Goal: Find specific page/section: Find specific page/section

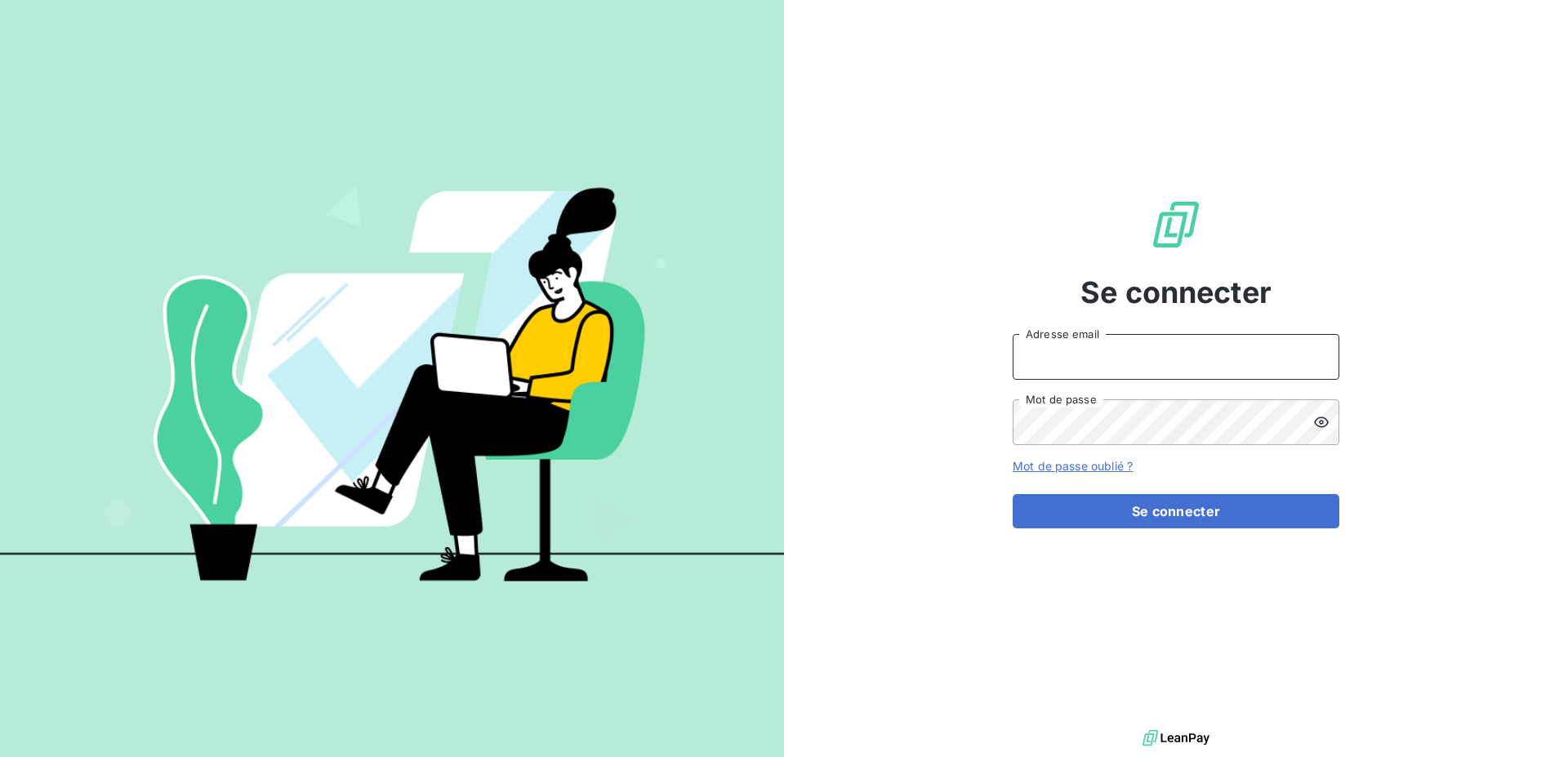
click at [1090, 358] on input "Adresse email" at bounding box center [1176, 356] width 326 height 46
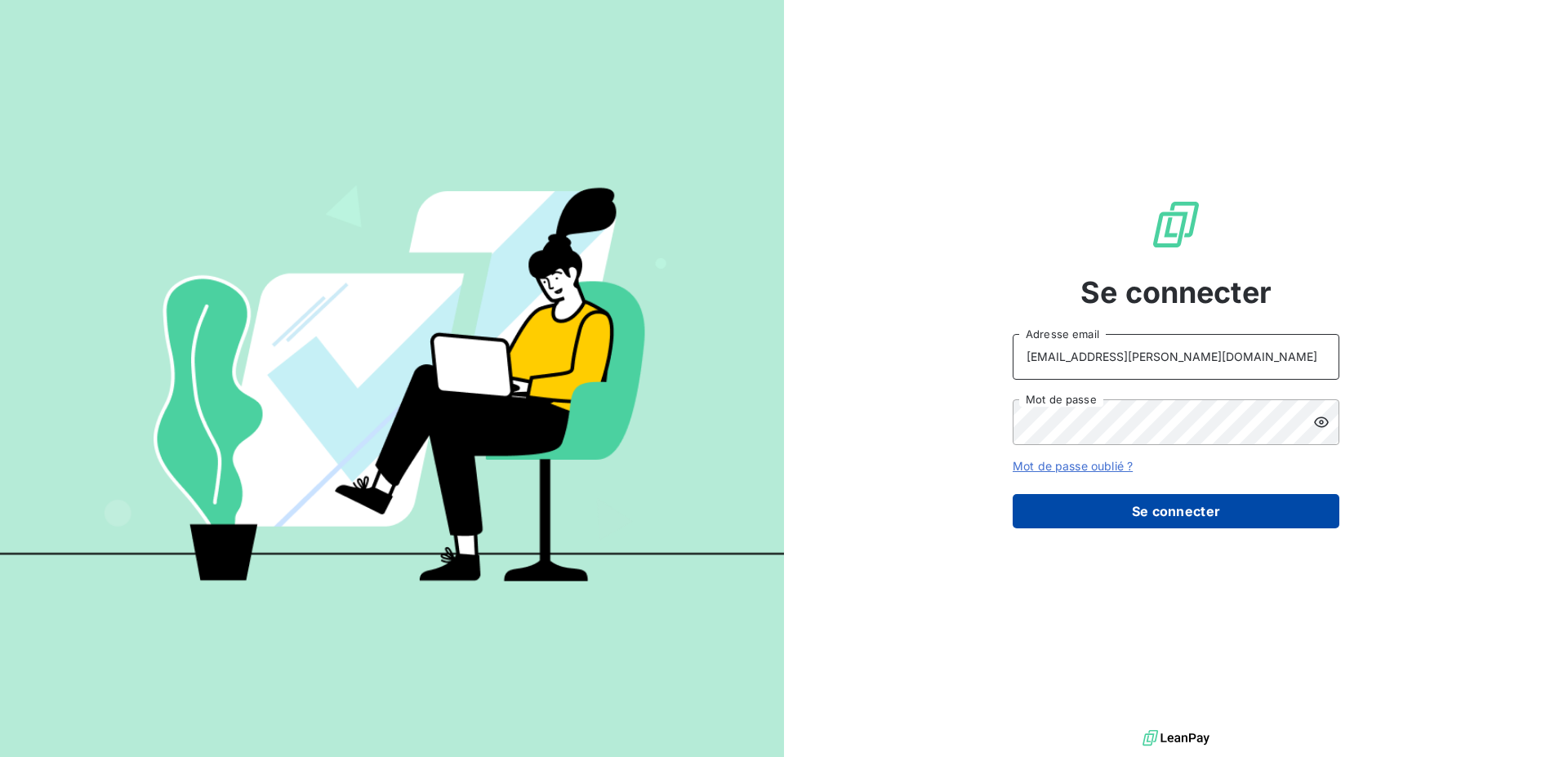
type input "[EMAIL_ADDRESS][PERSON_NAME][DOMAIN_NAME]"
click at [1128, 514] on button "Se connecter" at bounding box center [1176, 510] width 326 height 34
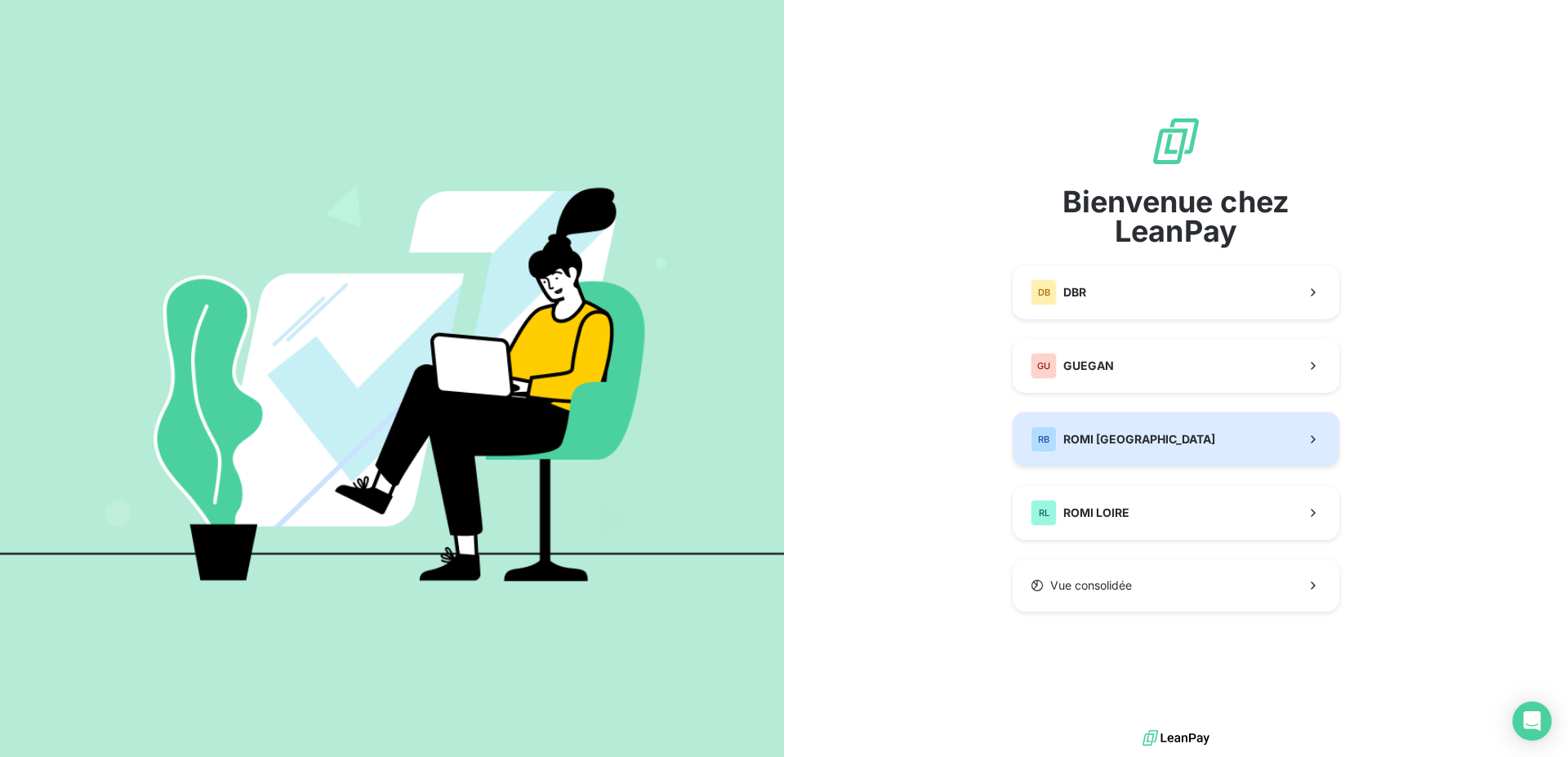
click at [1152, 440] on span "ROMI [GEOGRAPHIC_DATA]" at bounding box center [1140, 439] width 152 height 17
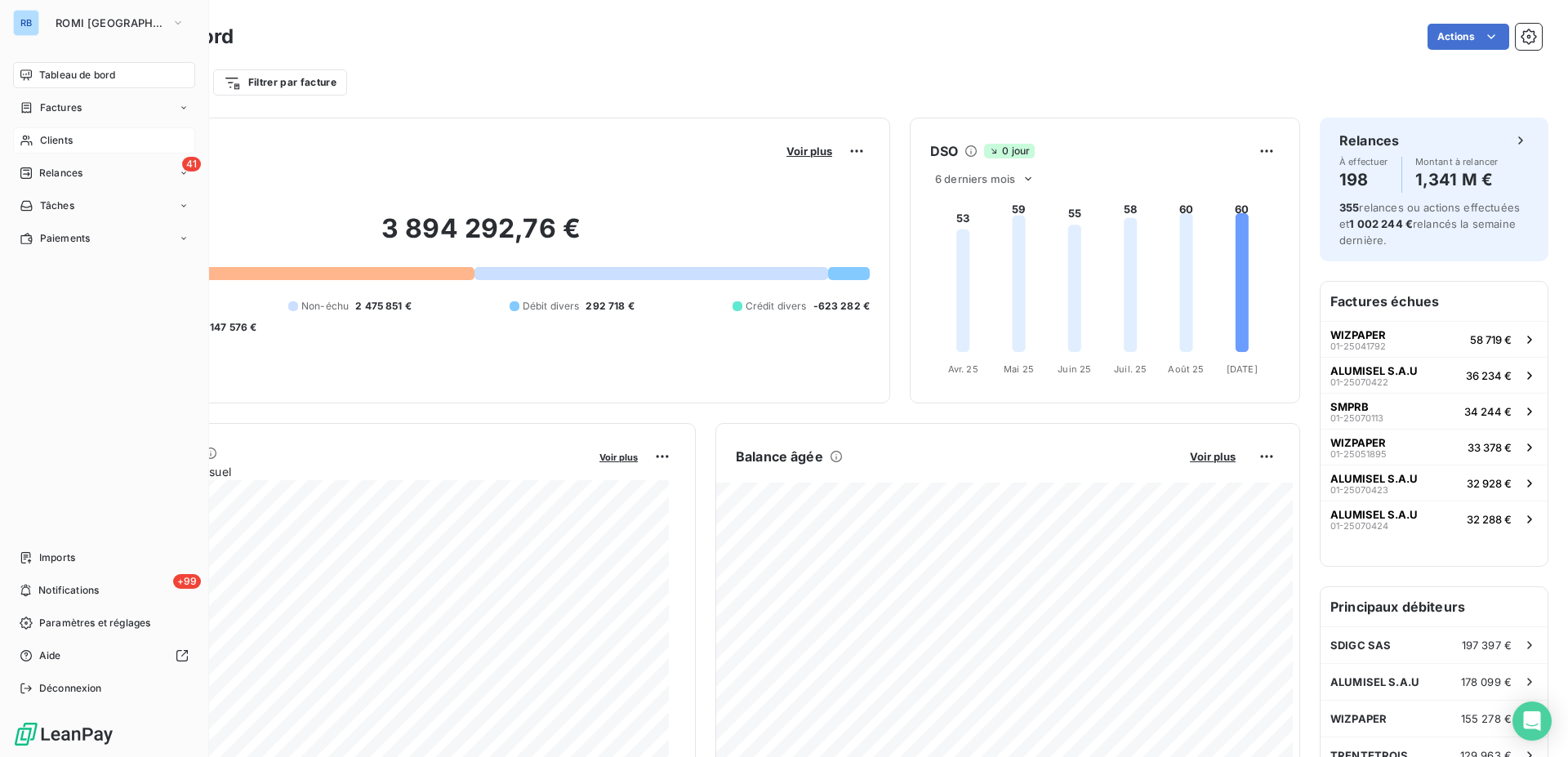
click at [75, 137] on div "Clients" at bounding box center [105, 140] width 182 height 26
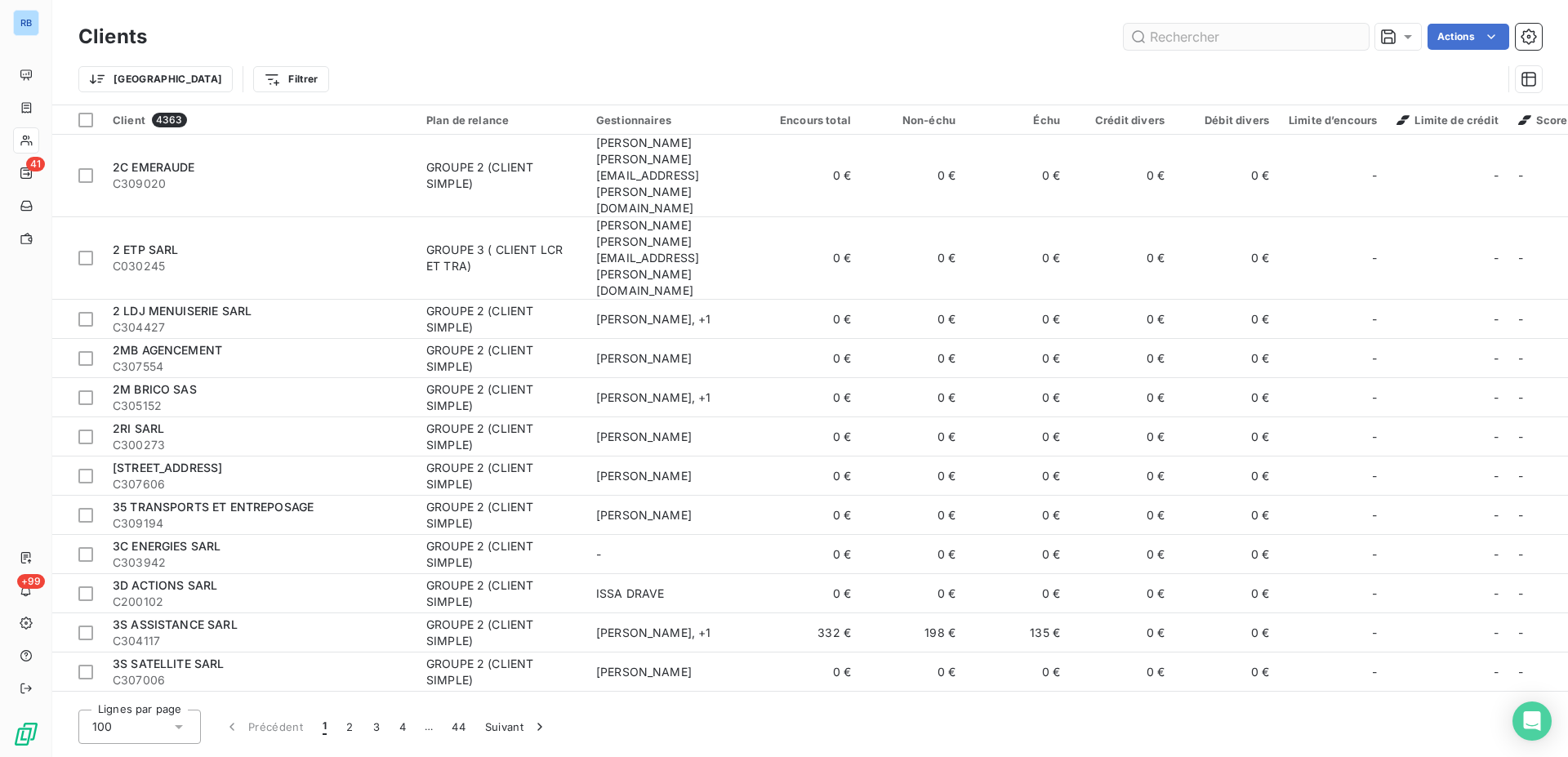
click at [1225, 29] on input "text" at bounding box center [1246, 36] width 245 height 26
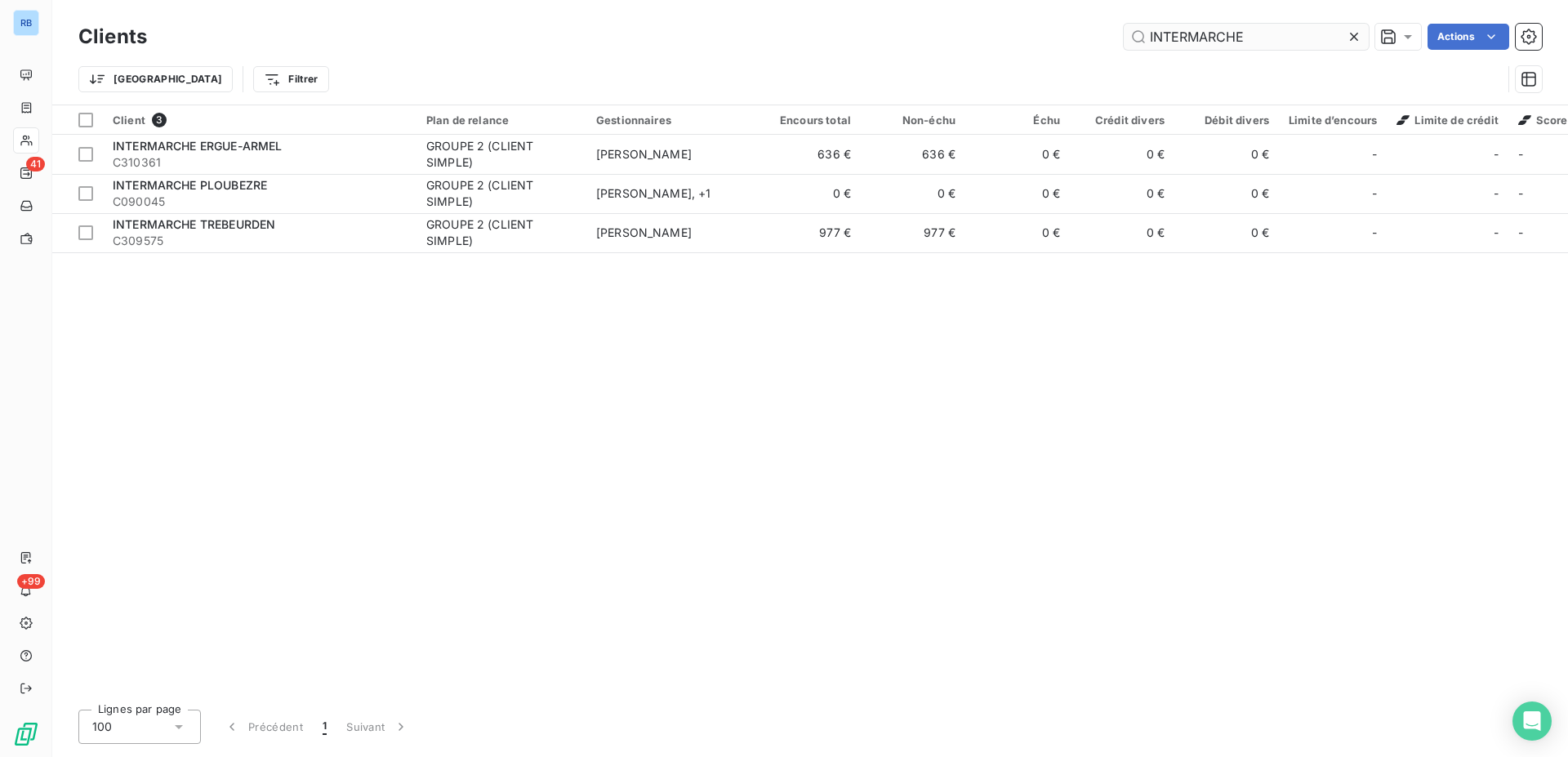
type input "INTERMARCHE"
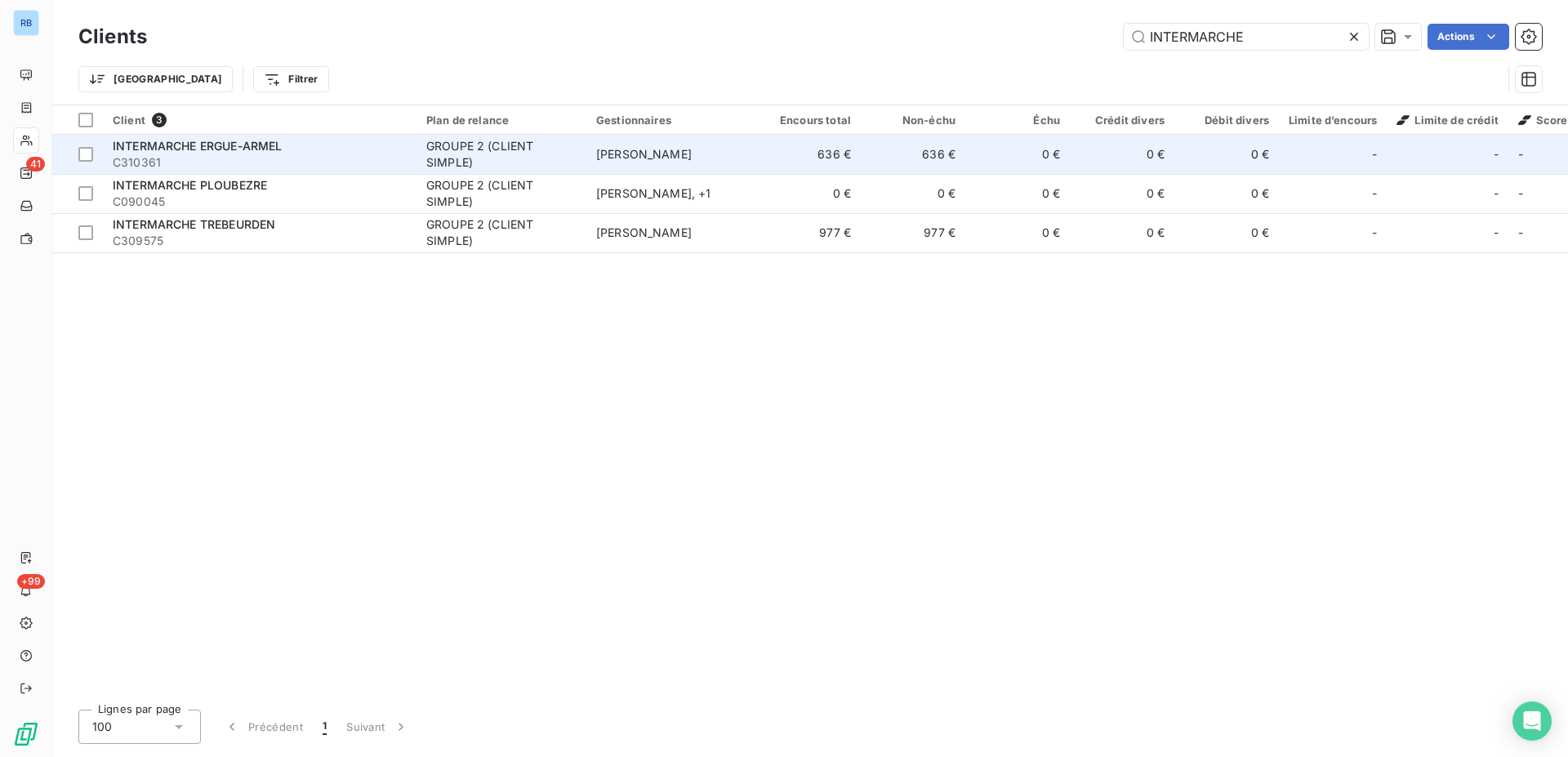
click at [1031, 153] on td "0 €" at bounding box center [1017, 154] width 105 height 39
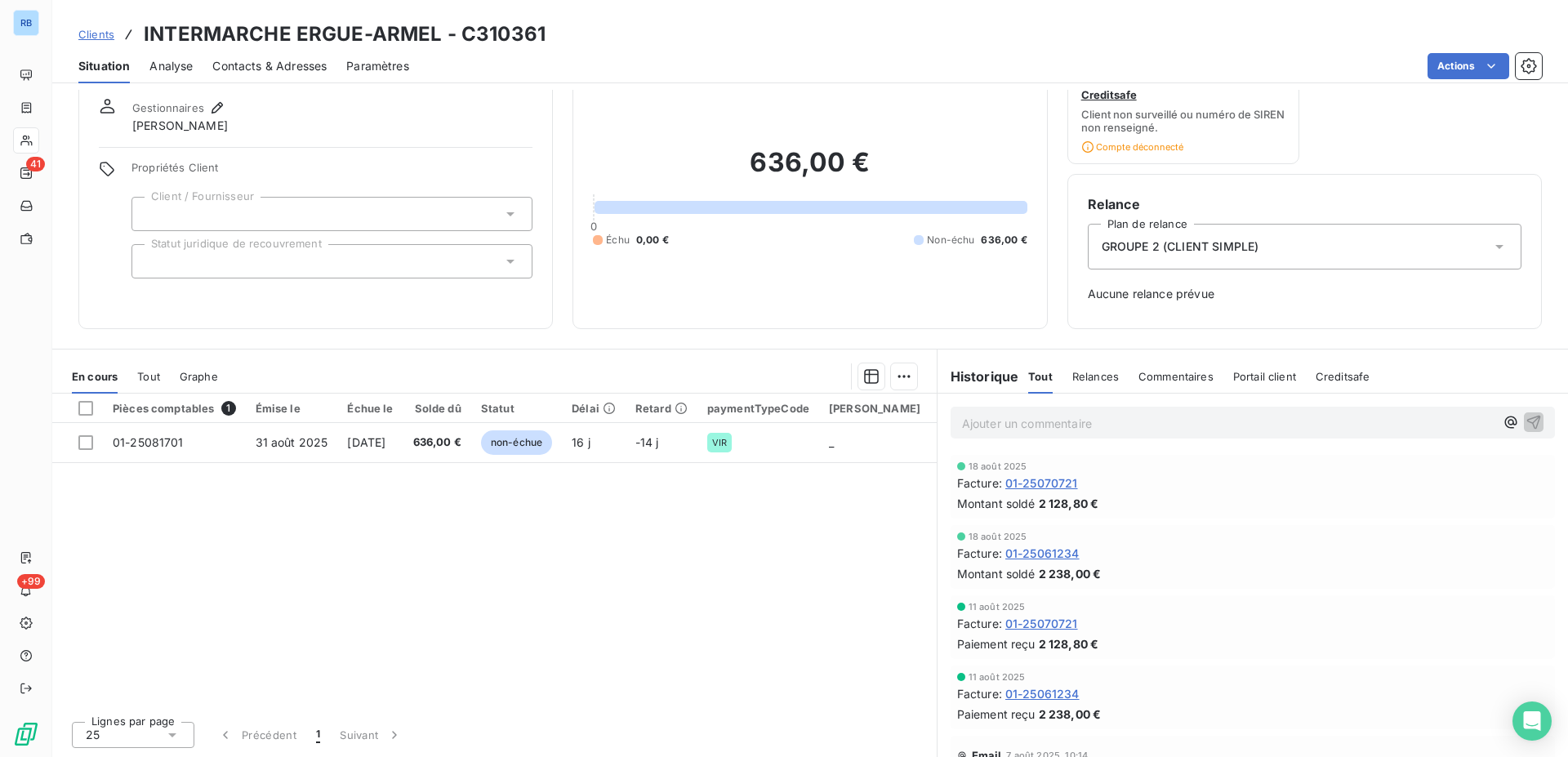
scroll to position [37, 0]
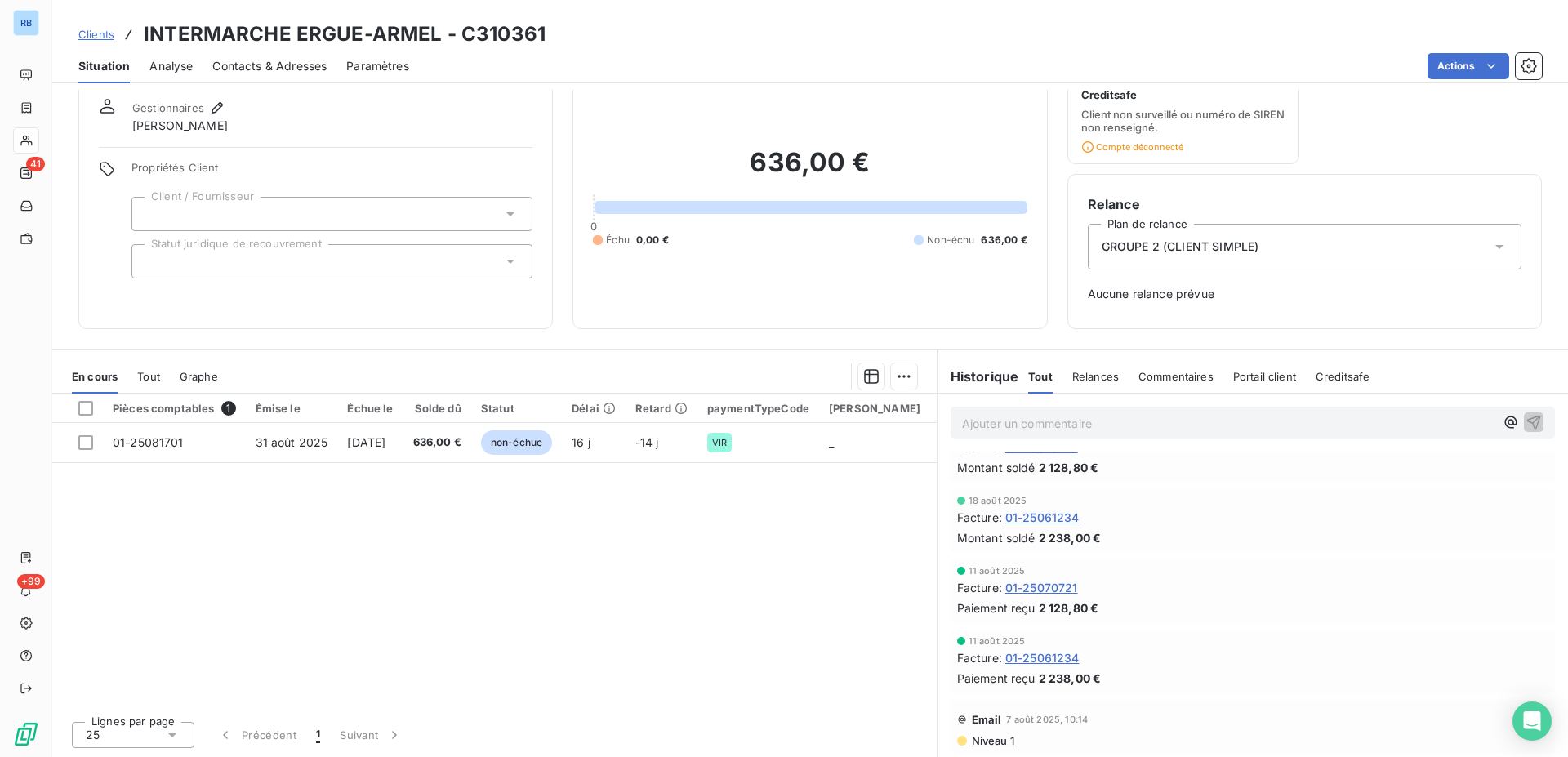
click at [987, 741] on span "Niveau 1" at bounding box center [992, 740] width 44 height 13
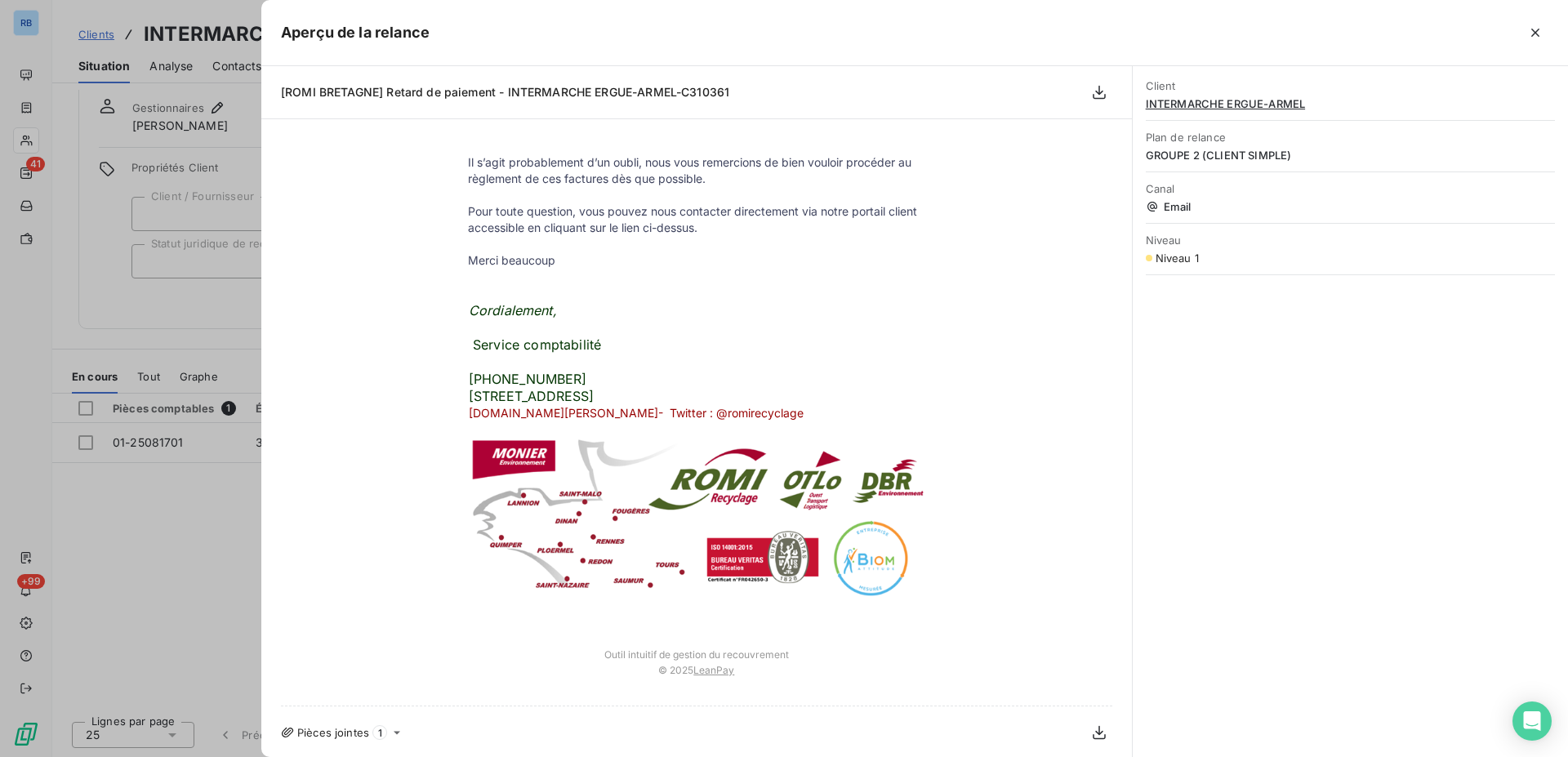
scroll to position [0, 0]
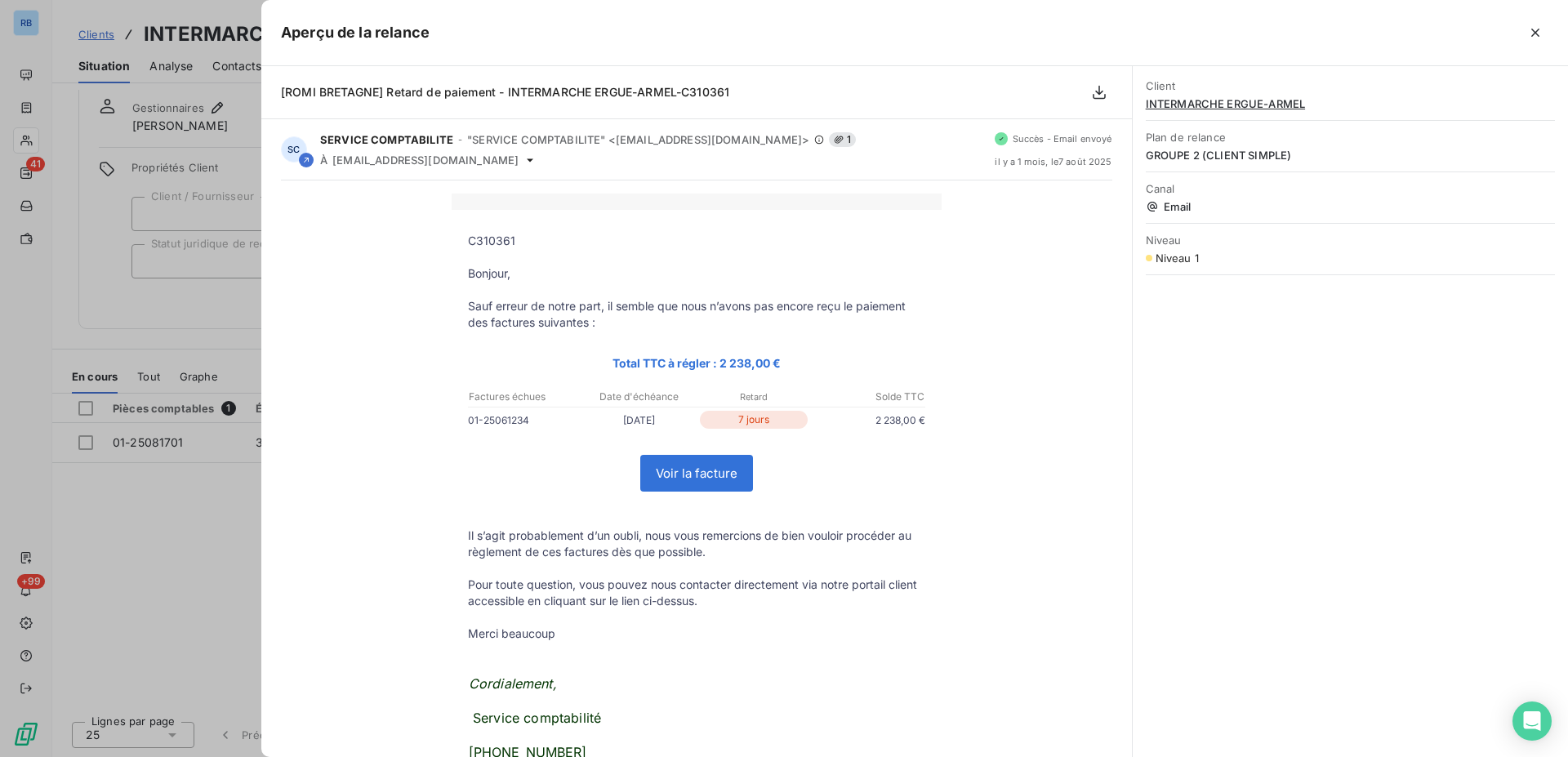
click at [159, 312] on div at bounding box center [784, 378] width 1568 height 757
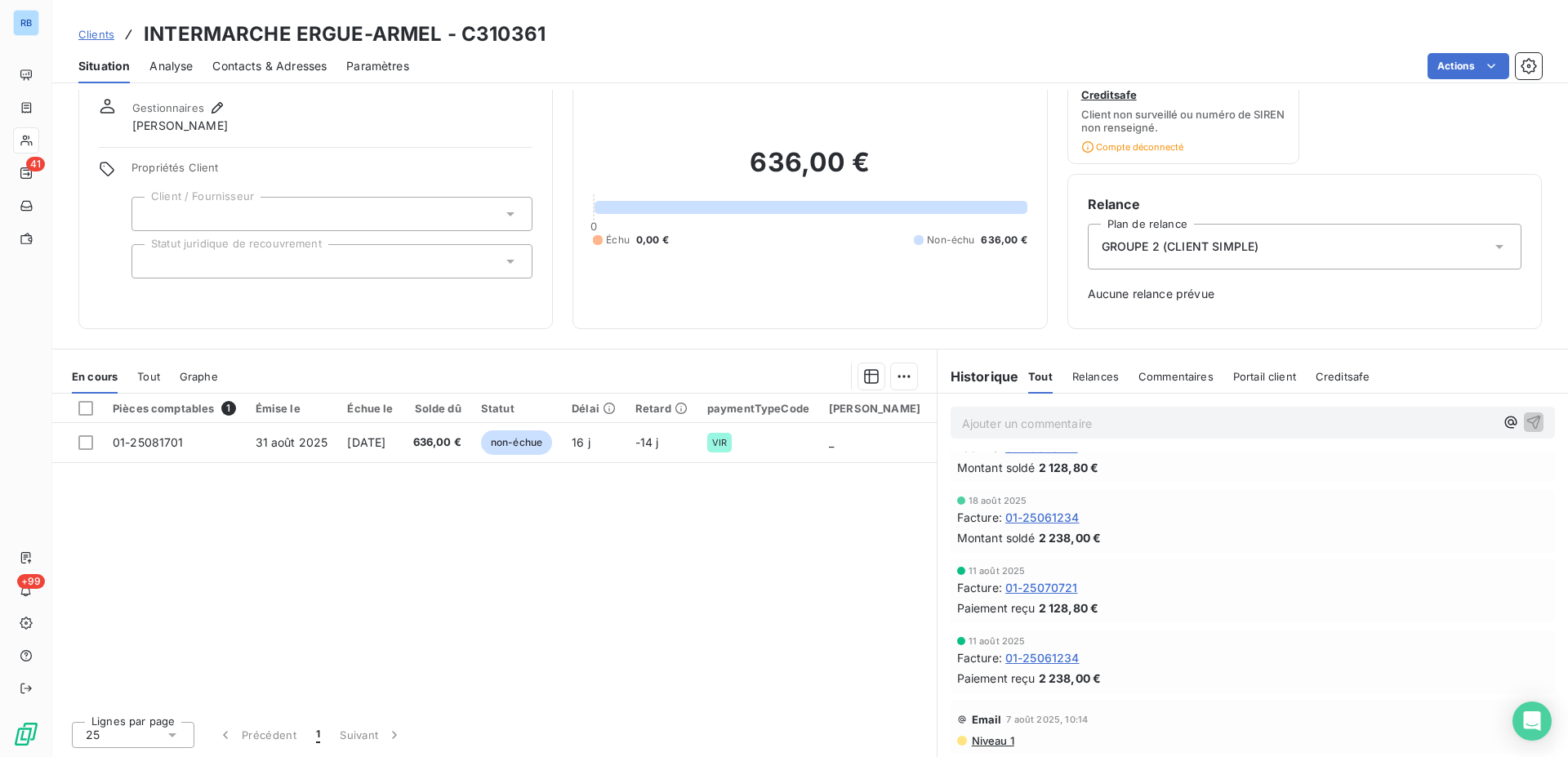
scroll to position [37, 0]
click at [1081, 371] on span "Relances" at bounding box center [1095, 376] width 47 height 13
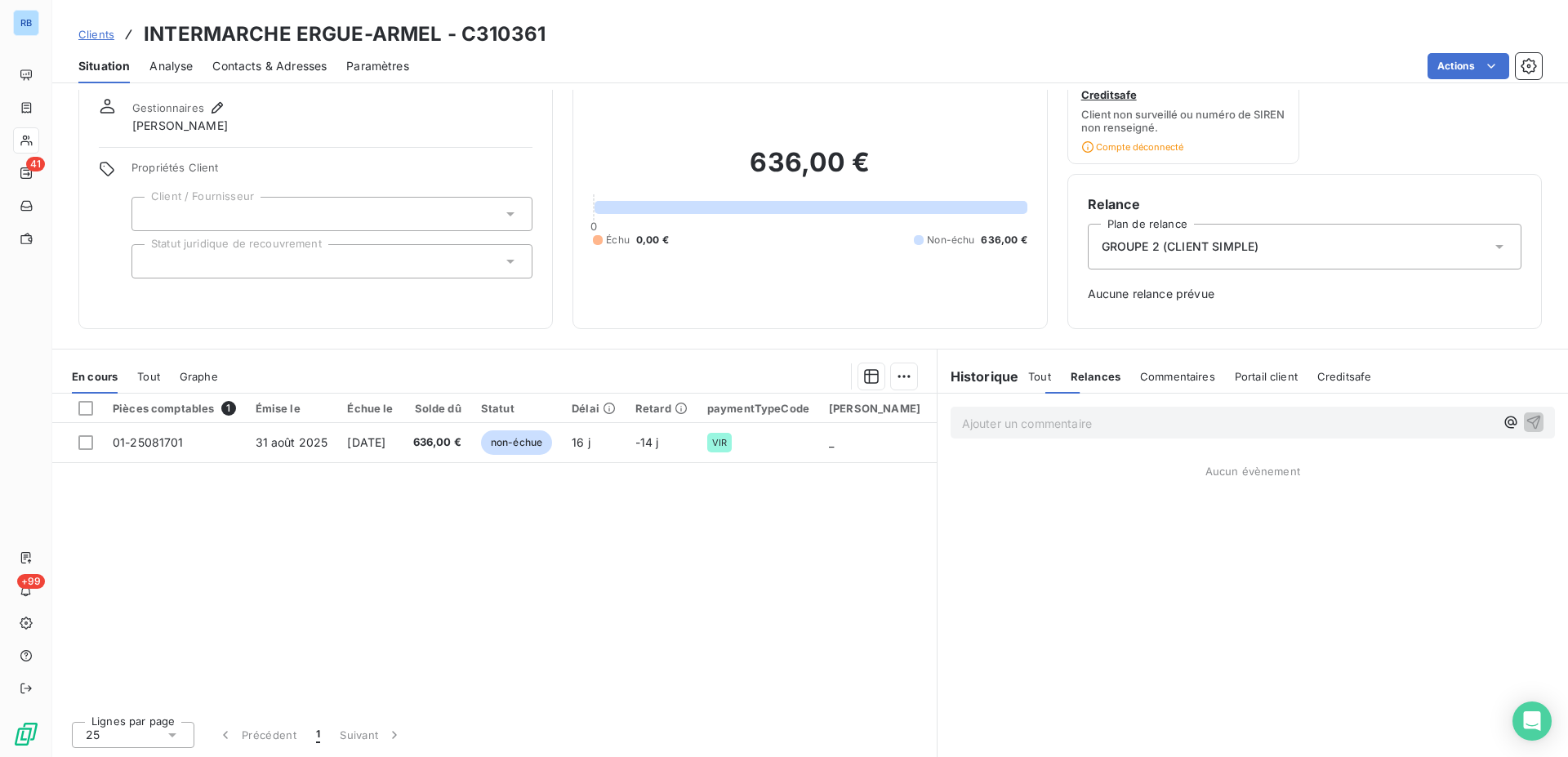
scroll to position [0, 0]
click at [970, 381] on h6 "Historique" at bounding box center [978, 376] width 82 height 19
click at [974, 496] on span "Niveau 1" at bounding box center [992, 496] width 44 height 13
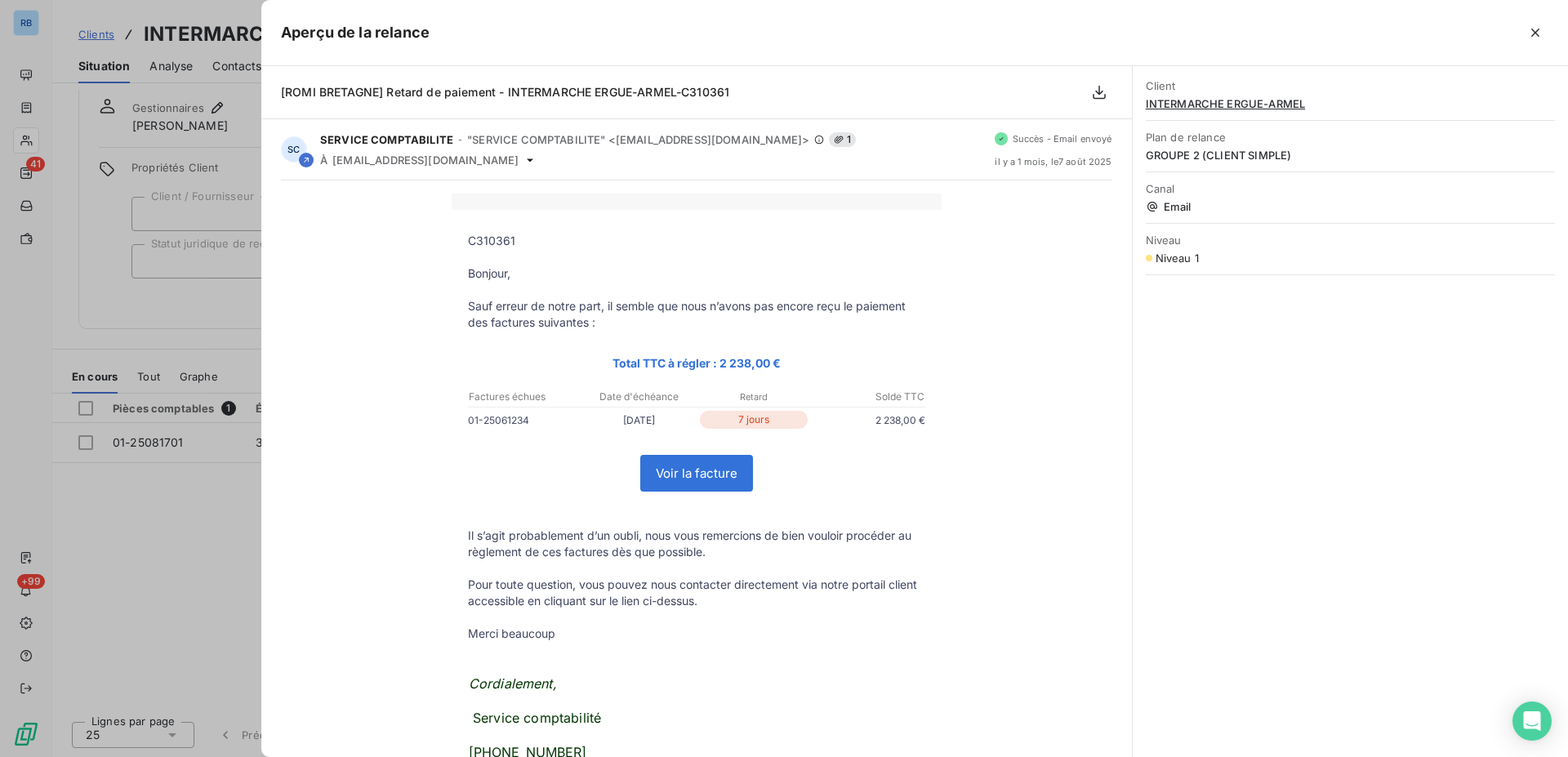
click at [161, 316] on div at bounding box center [784, 378] width 1568 height 757
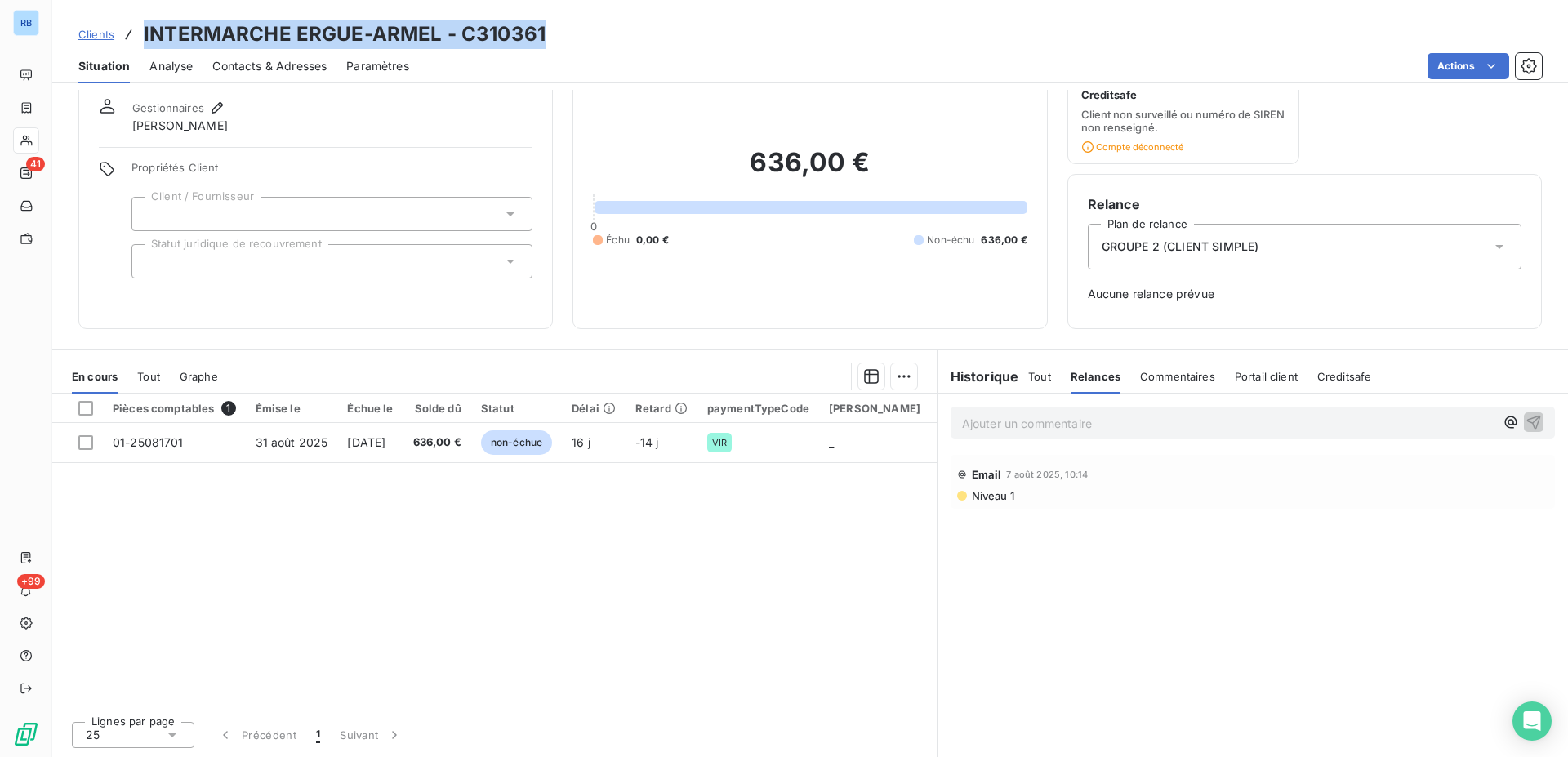
drag, startPoint x: 146, startPoint y: 34, endPoint x: 581, endPoint y: 34, distance: 435.0
click at [581, 34] on div "Clients INTERMARCHE ERGUE-ARMEL - C310361" at bounding box center [809, 33] width 1515 height 29
copy h3 "INTERMARCHE ERGUE-ARMEL - C310361"
click at [677, 82] on div "Situation Analyse Contacts & Adresses Paramètres Actions" at bounding box center [809, 66] width 1515 height 34
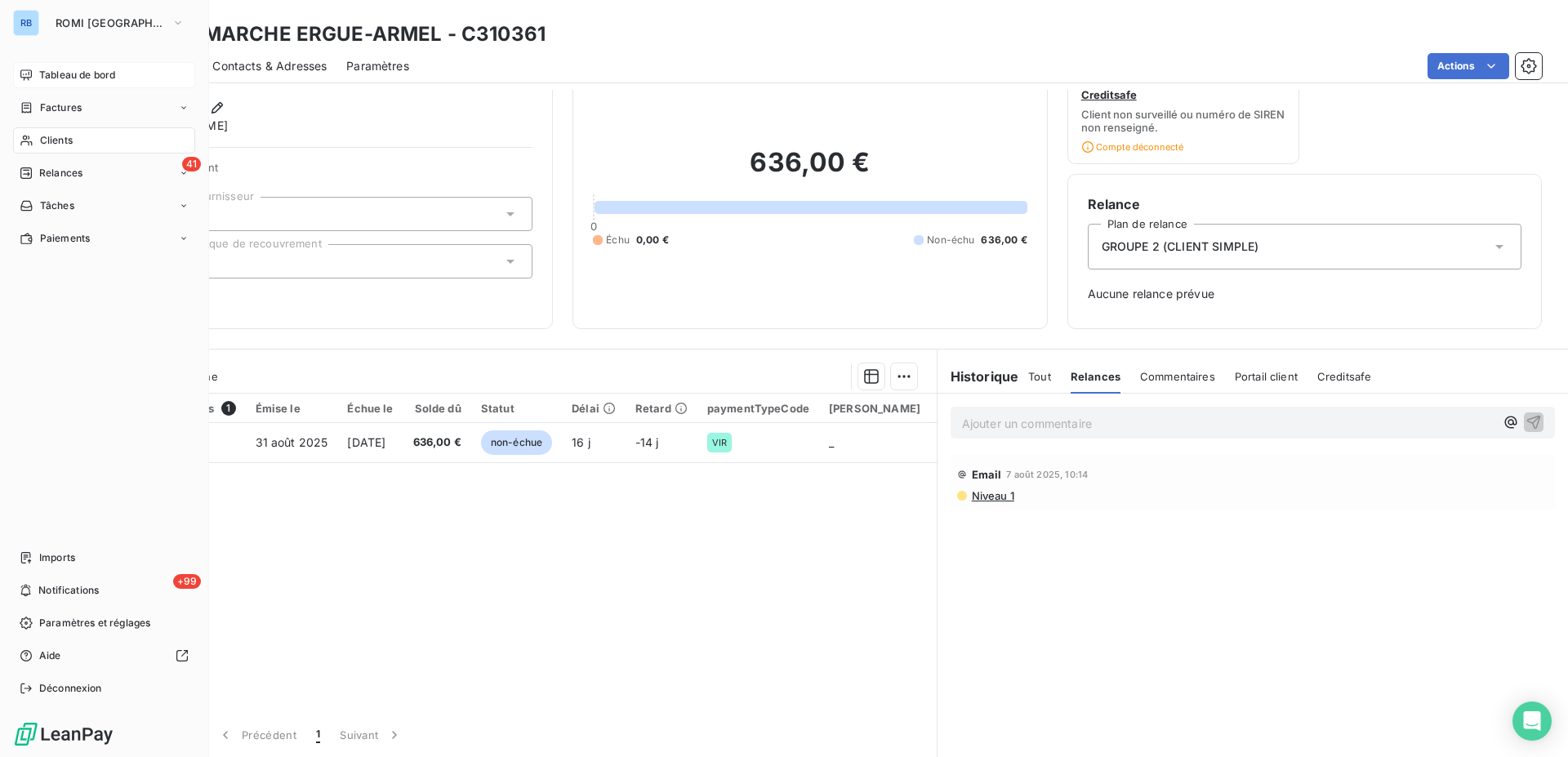
click at [83, 71] on span "Tableau de bord" at bounding box center [77, 75] width 76 height 15
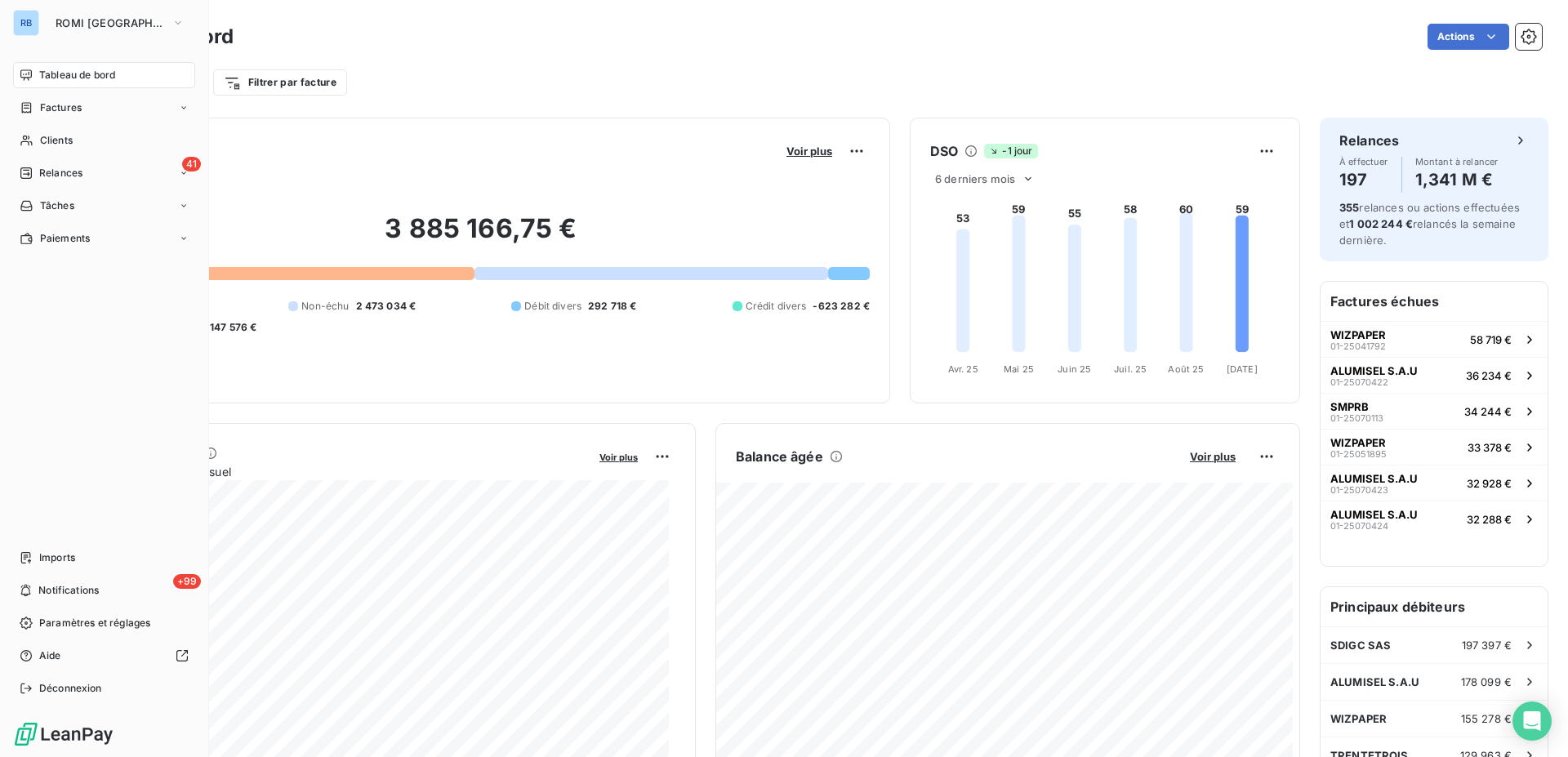
click at [62, 78] on span "Tableau de bord" at bounding box center [77, 75] width 76 height 15
click at [54, 140] on span "Clients" at bounding box center [56, 141] width 33 height 15
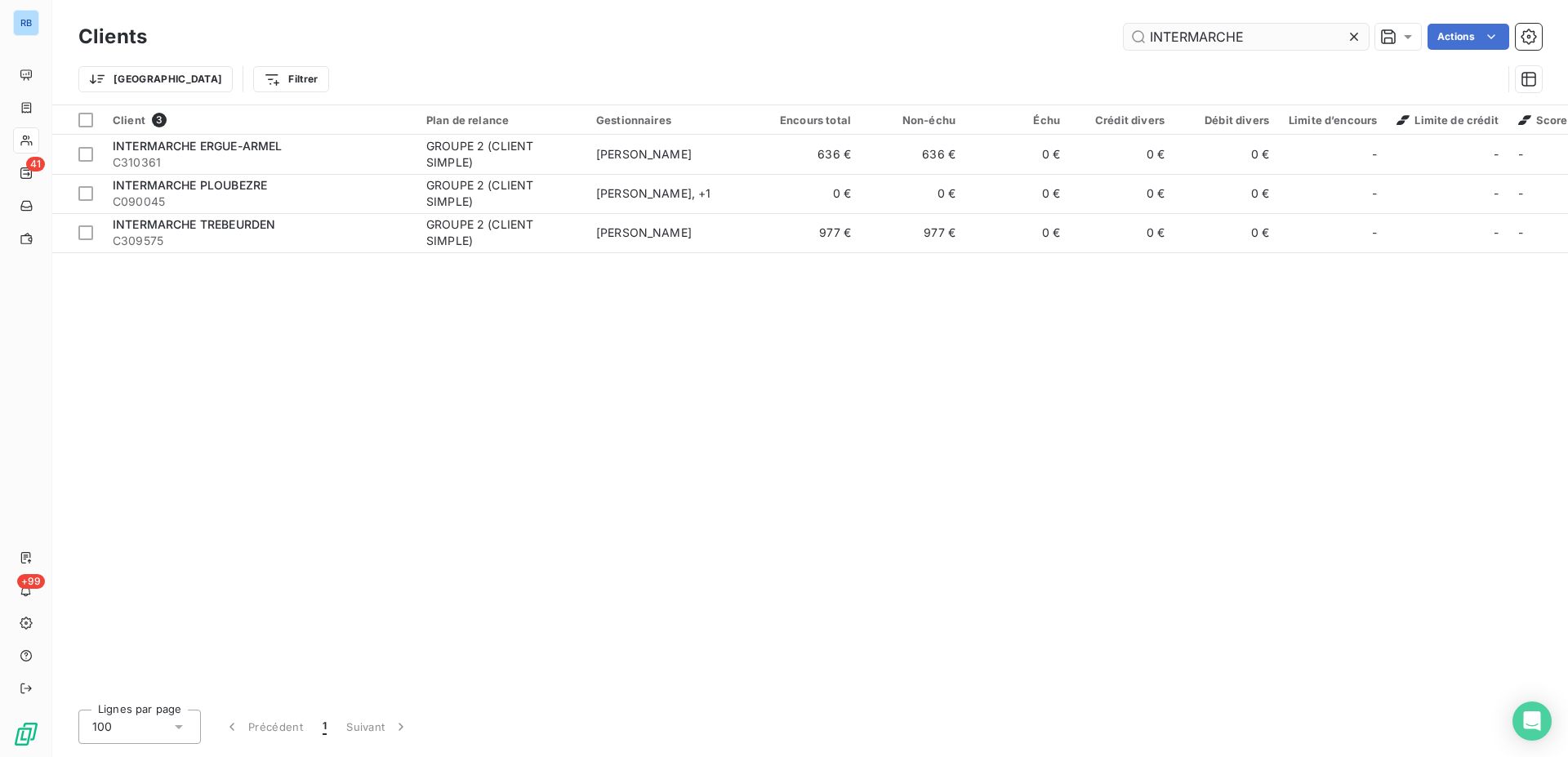
drag, startPoint x: 1271, startPoint y: 34, endPoint x: 1056, endPoint y: 17, distance: 215.7
click at [1124, 23] on input "INTERMARCHE" at bounding box center [1246, 36] width 245 height 26
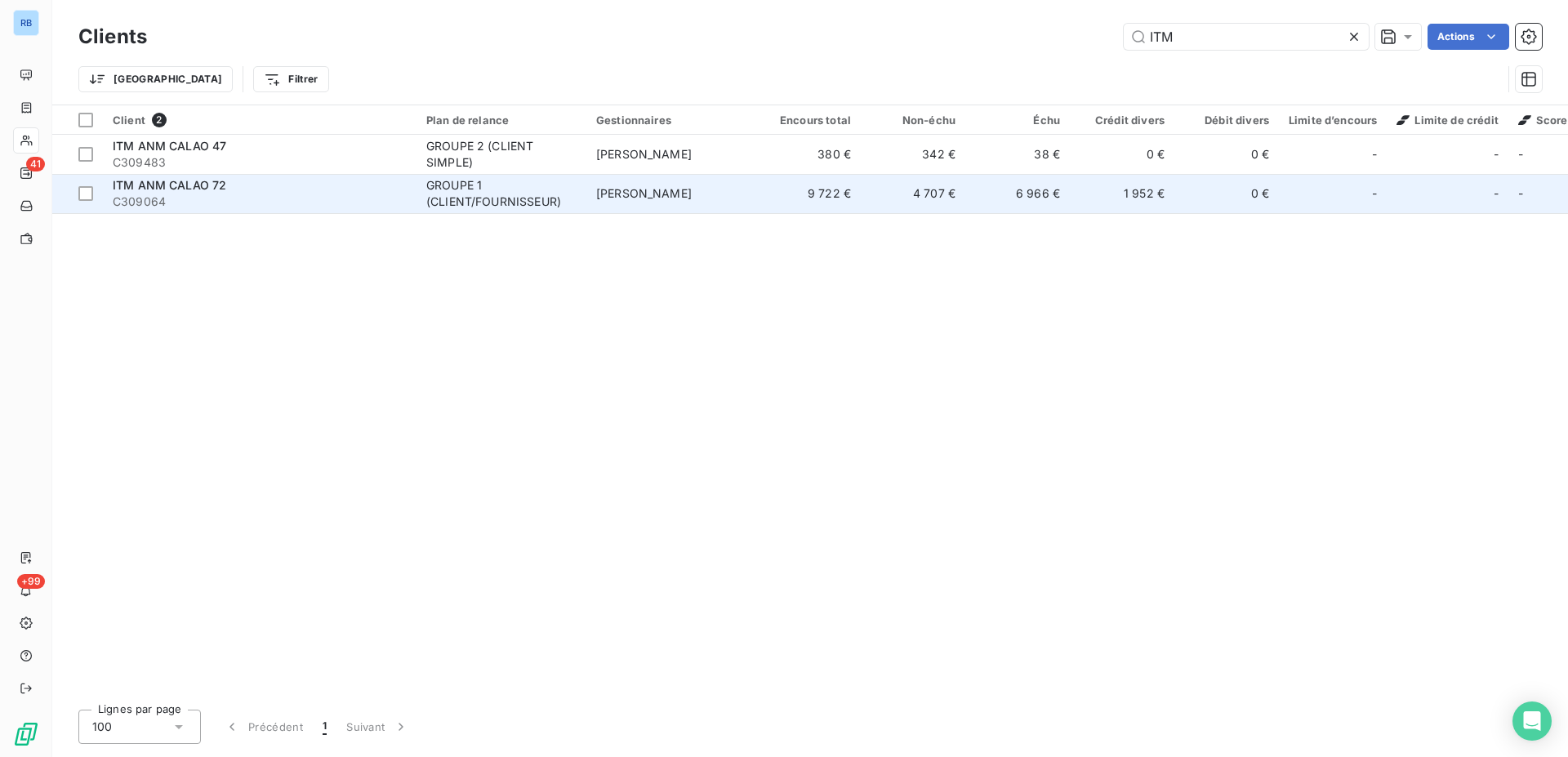
type input "ITM"
click at [787, 199] on td "9 722 €" at bounding box center [808, 193] width 105 height 39
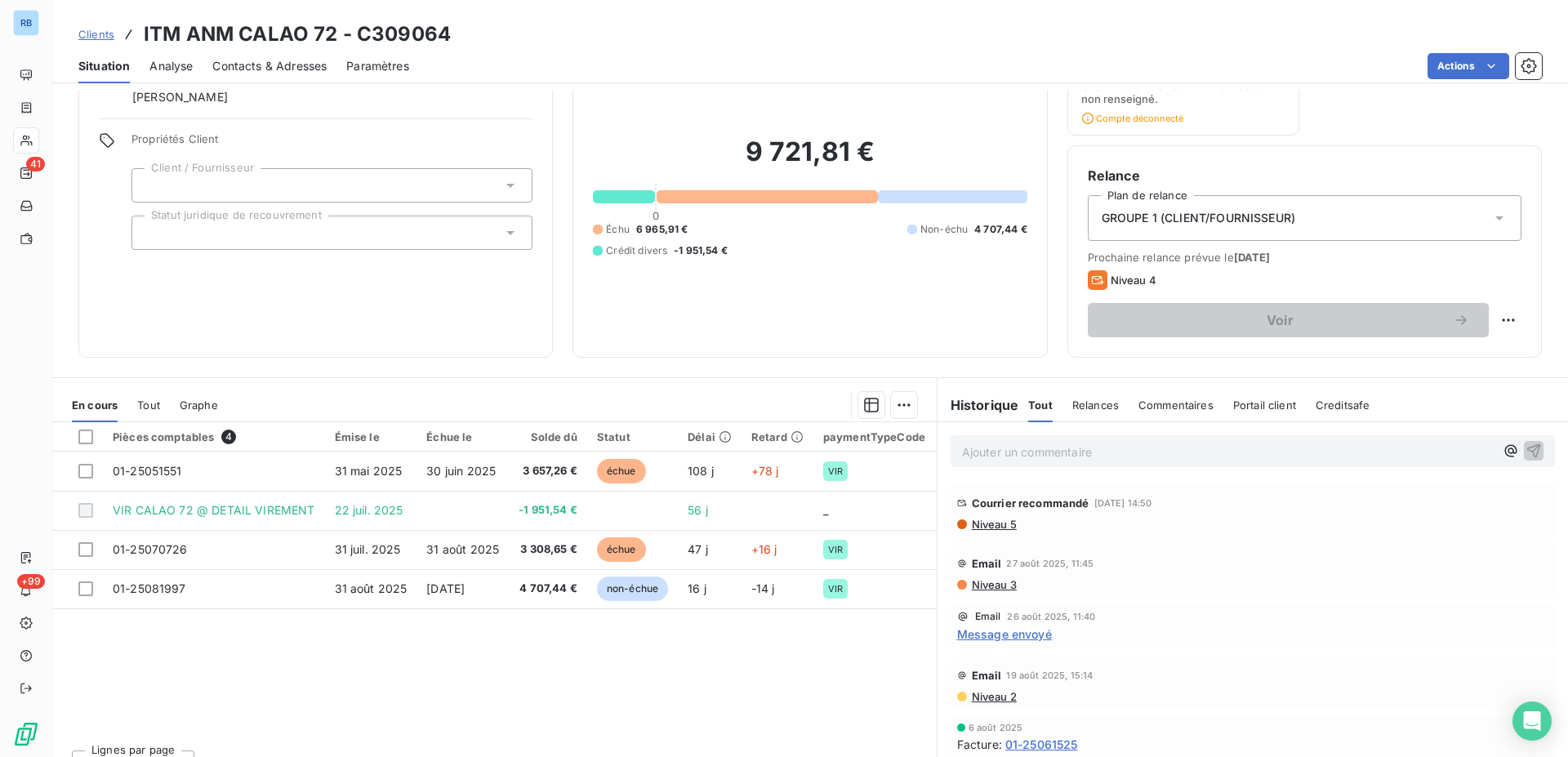
scroll to position [112, 0]
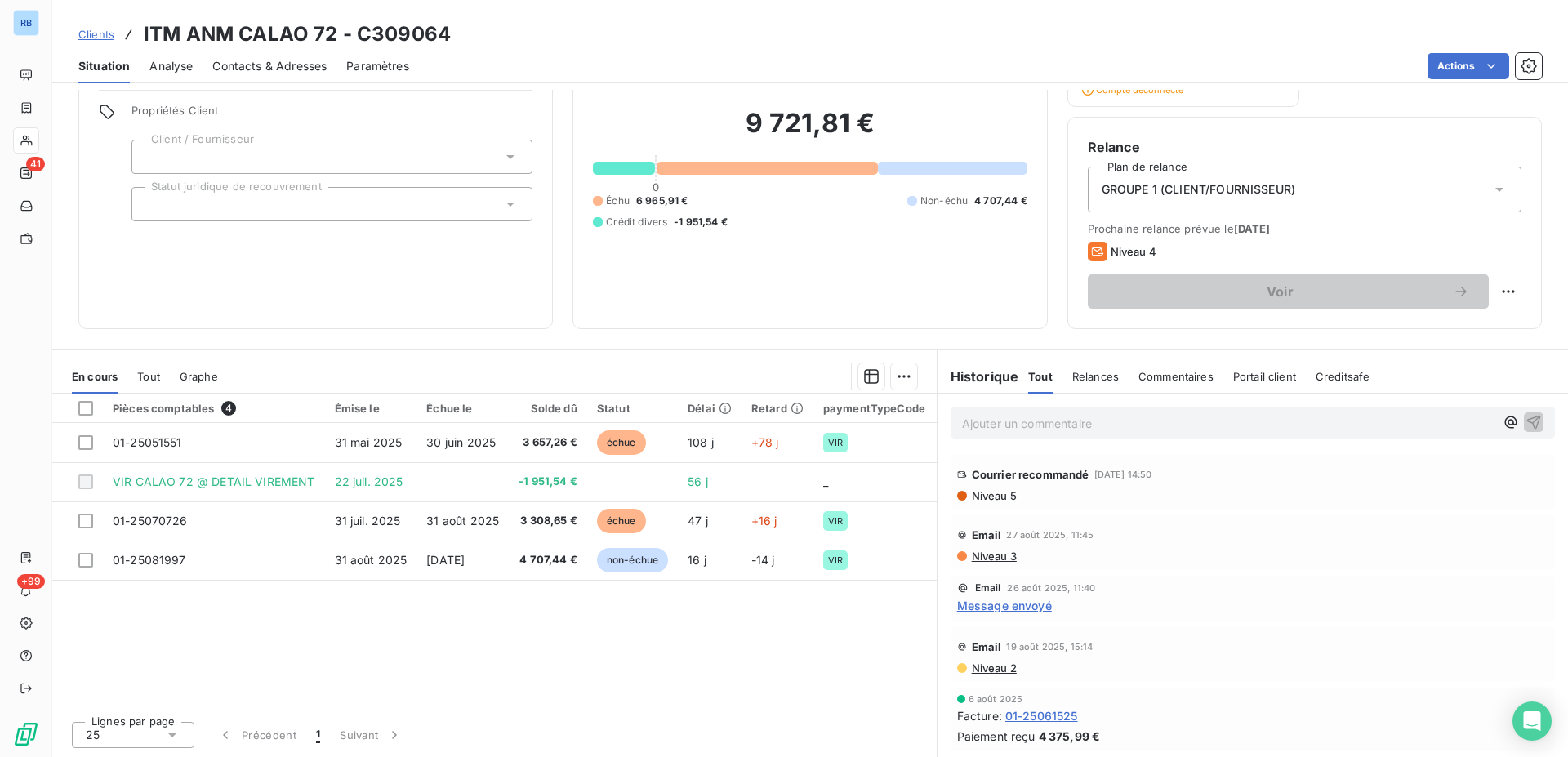
click at [992, 609] on span "Message envoyé" at bounding box center [1004, 605] width 95 height 17
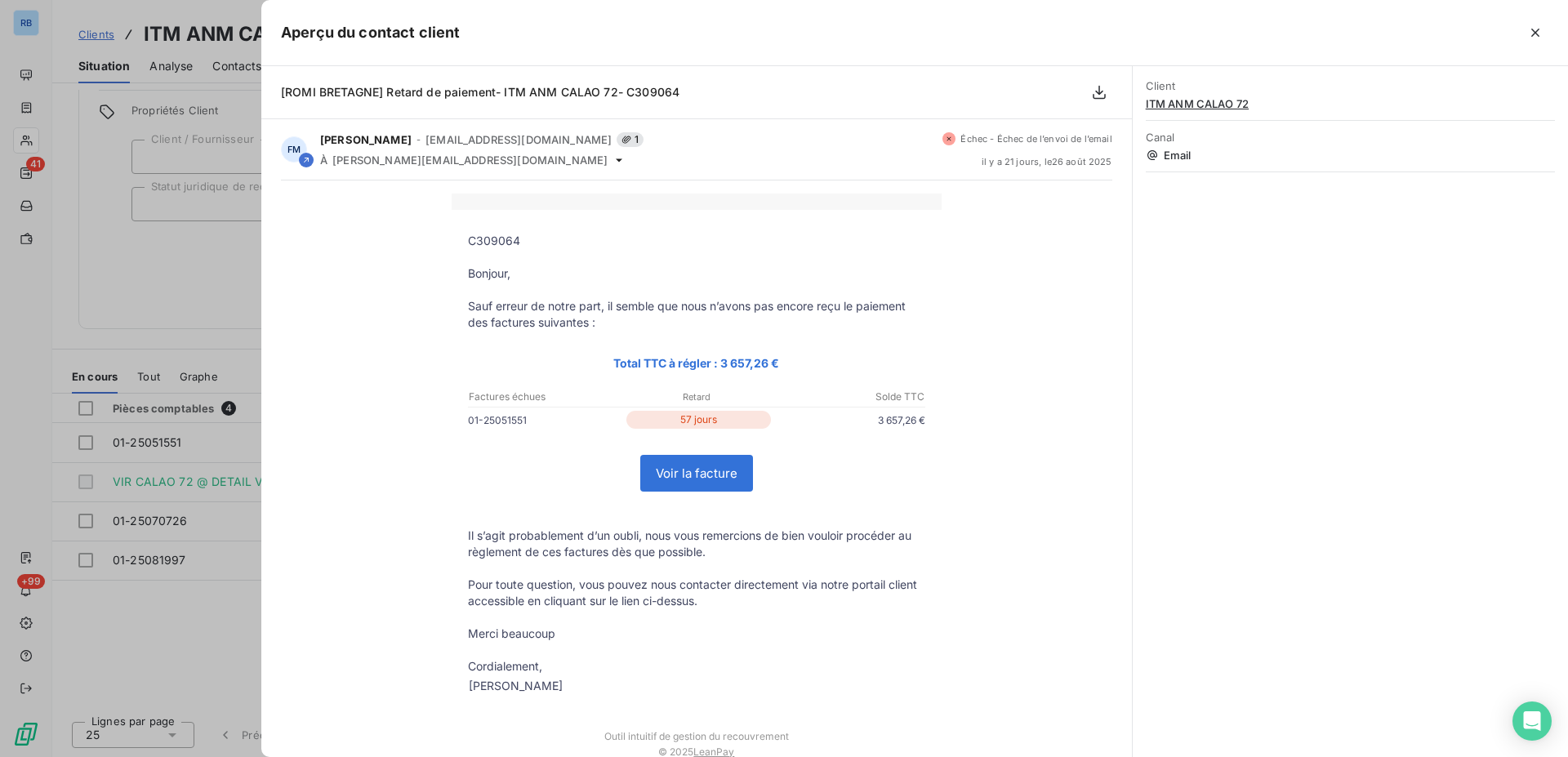
click at [186, 285] on div at bounding box center [784, 378] width 1568 height 757
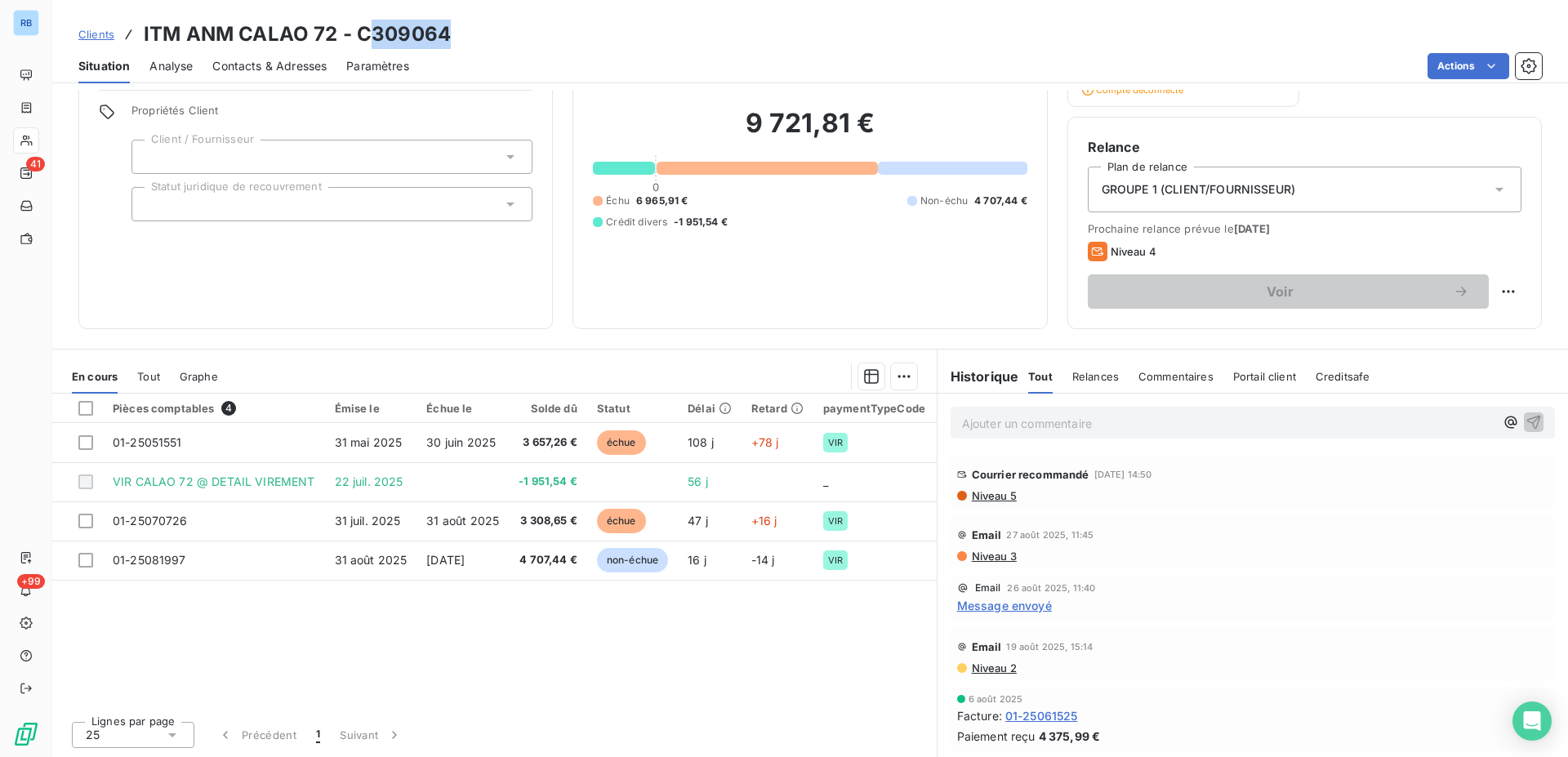
drag, startPoint x: 368, startPoint y: 34, endPoint x: 474, endPoint y: 32, distance: 106.0
click at [474, 32] on div "Clients ITM ANM CALAO 72 - C309064" at bounding box center [809, 33] width 1515 height 29
copy h3 "309064"
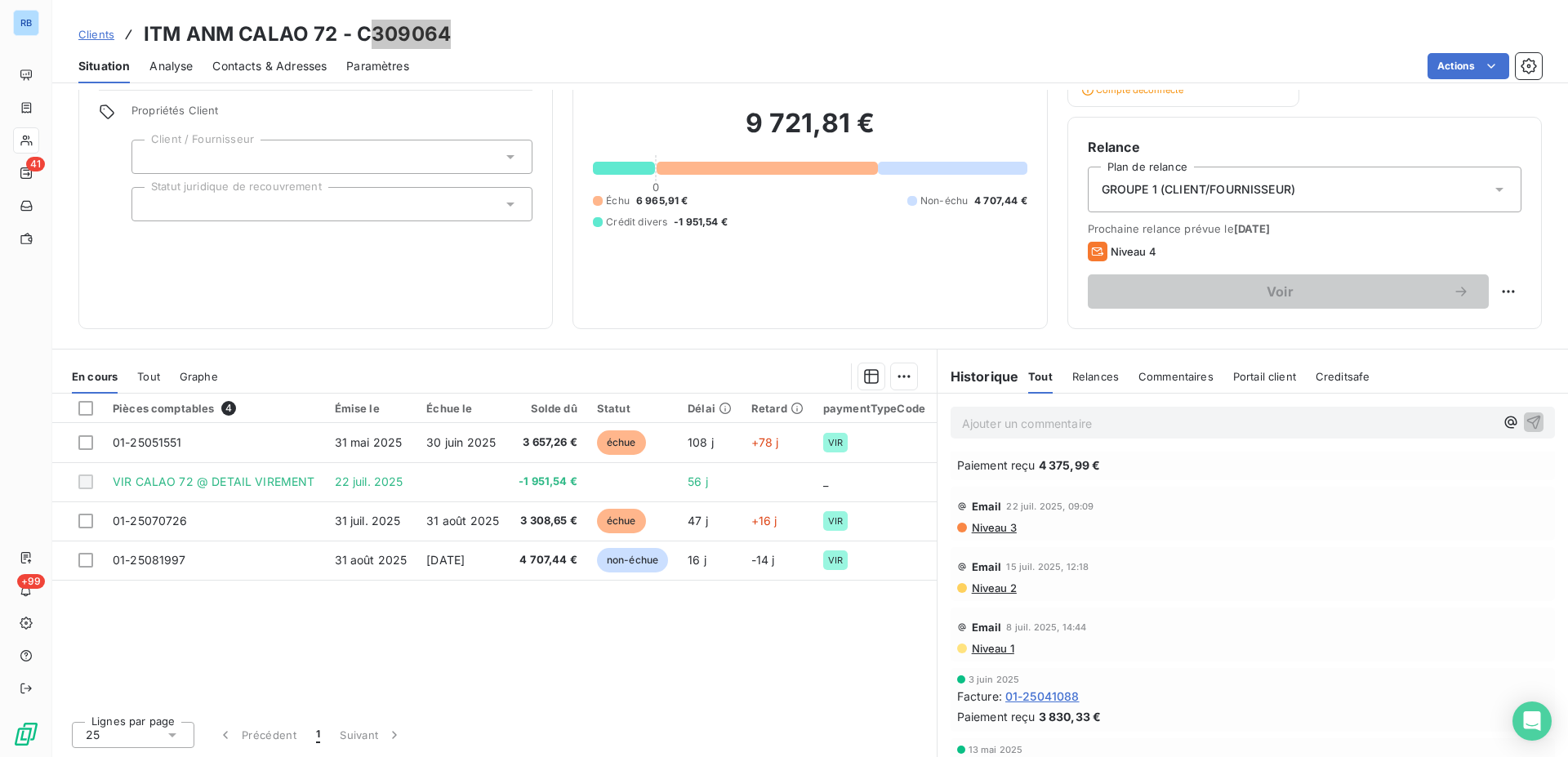
scroll to position [0, 0]
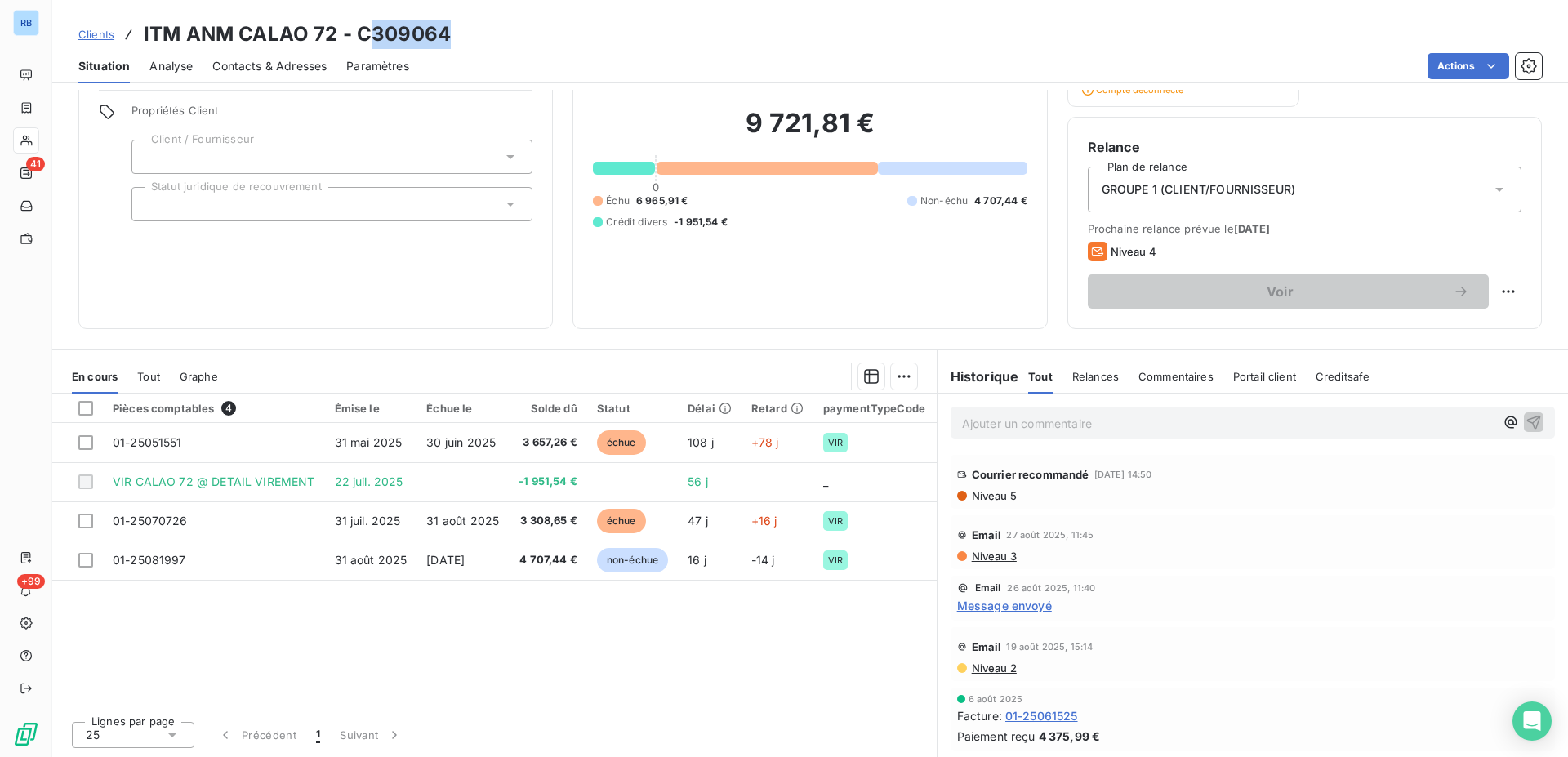
click at [1185, 378] on span "Commentaires" at bounding box center [1176, 376] width 75 height 13
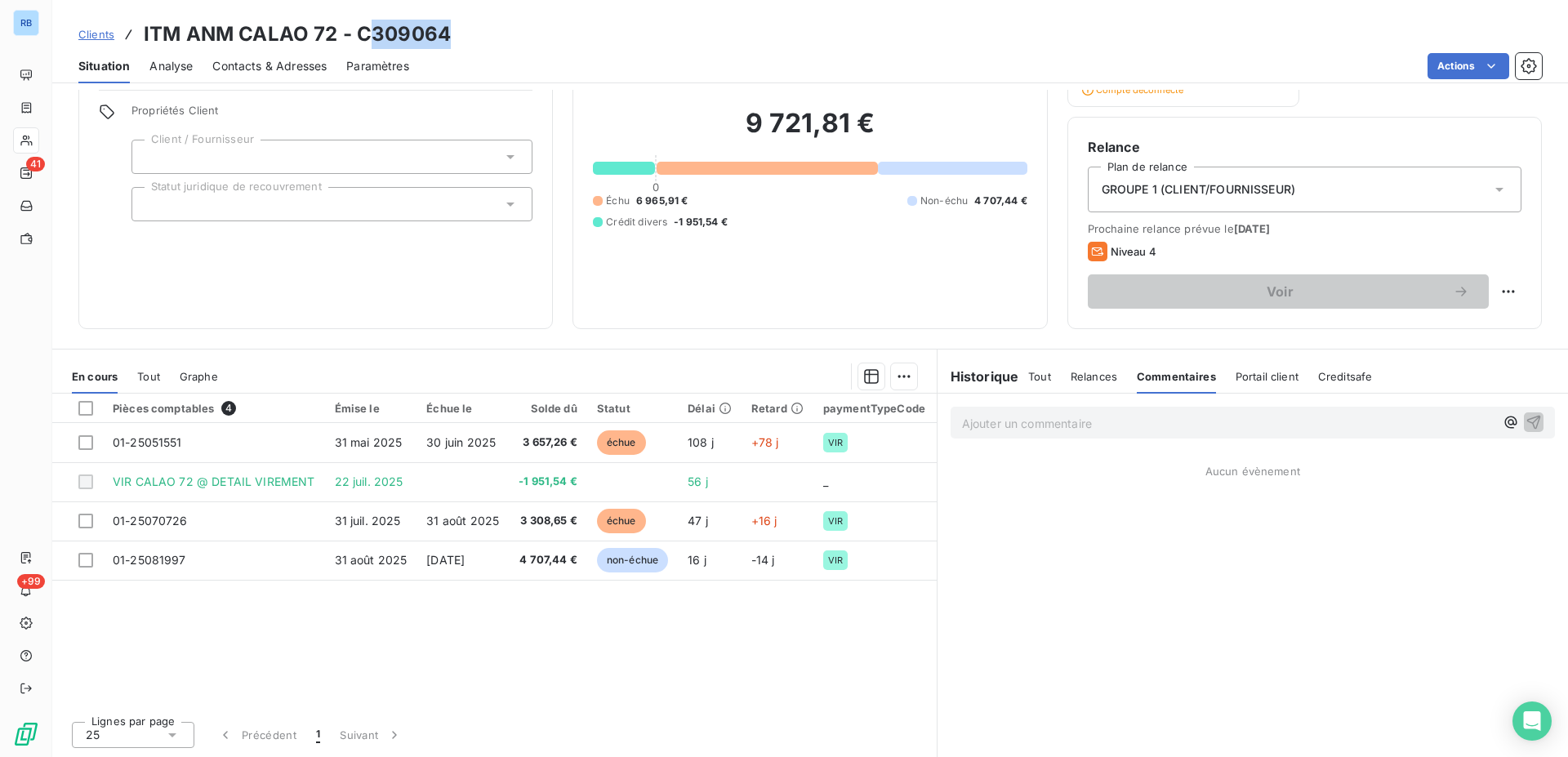
click at [1104, 381] on span "Relances" at bounding box center [1094, 376] width 47 height 13
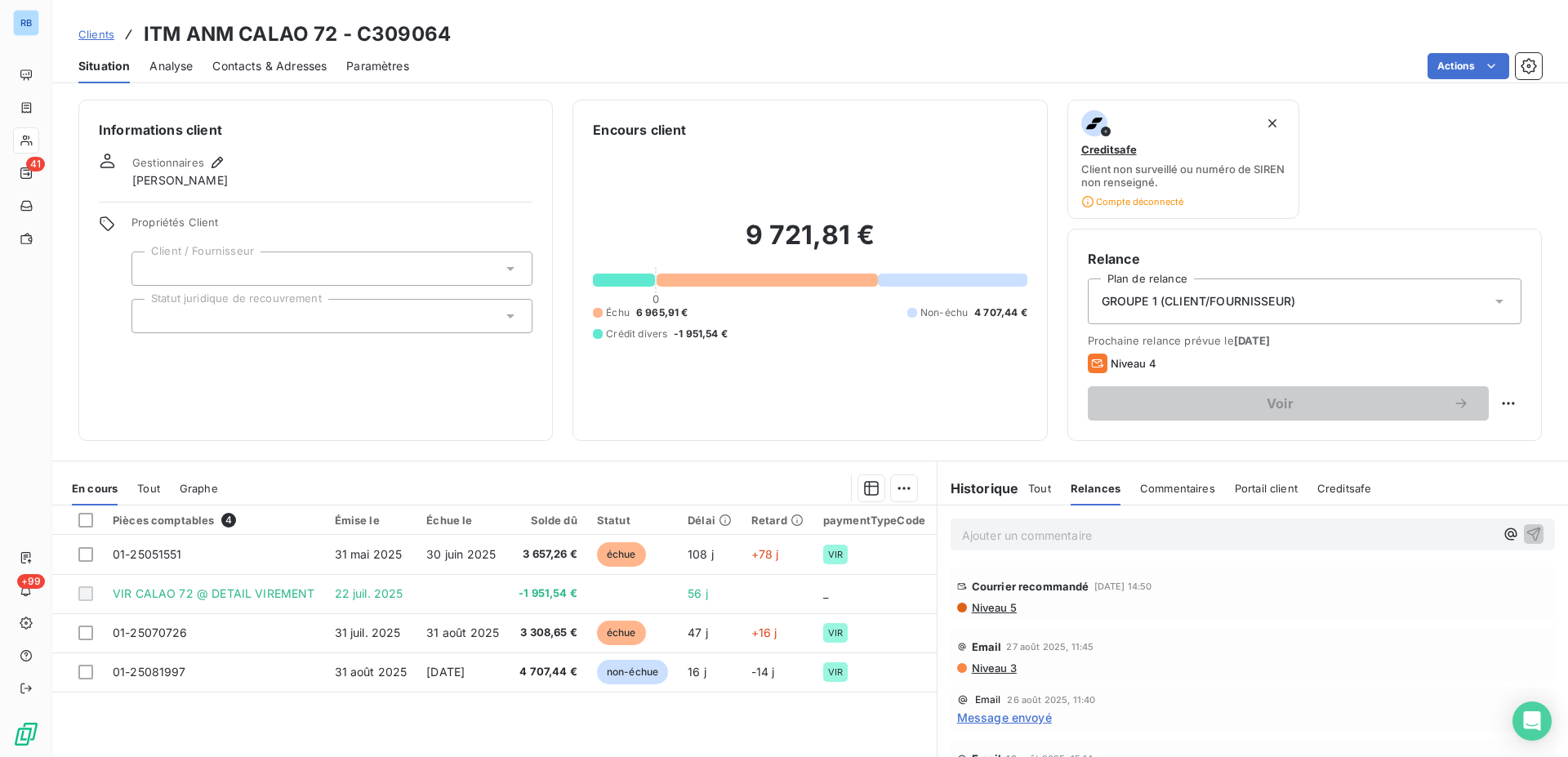
click at [991, 668] on span "Niveau 3" at bounding box center [993, 668] width 47 height 13
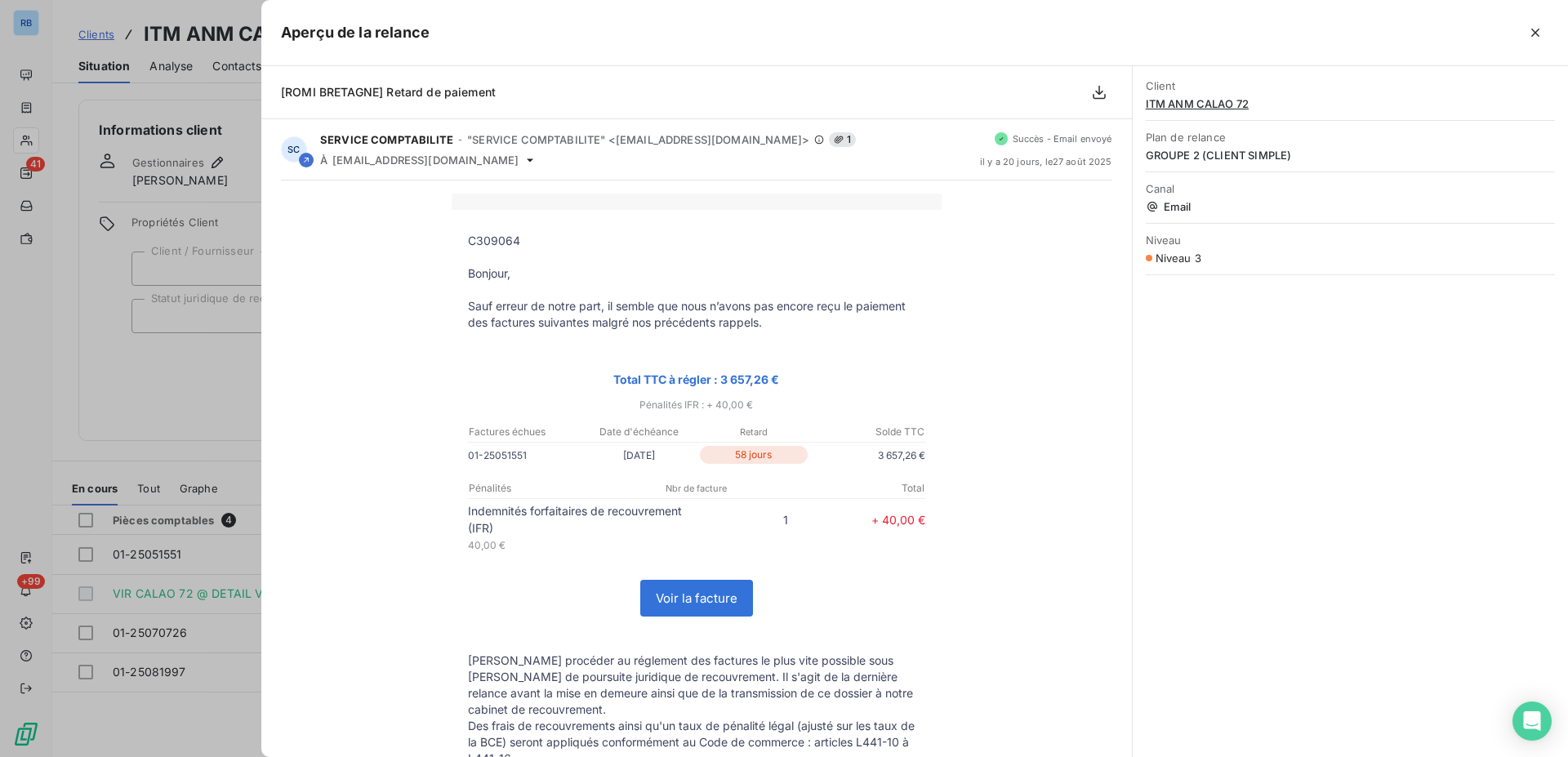
click at [246, 188] on div at bounding box center [784, 378] width 1568 height 757
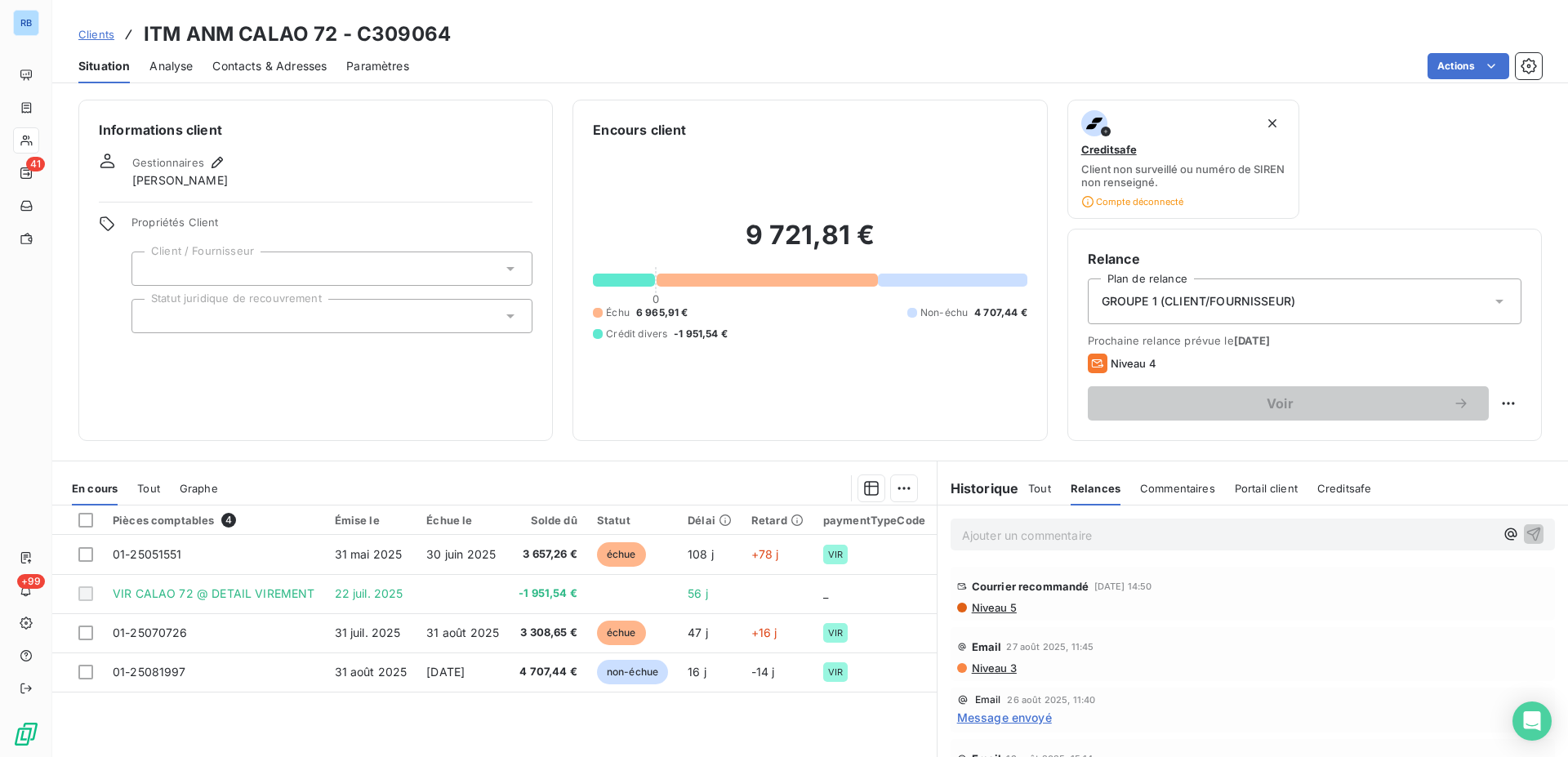
click at [256, 64] on span "Contacts & Adresses" at bounding box center [269, 66] width 115 height 17
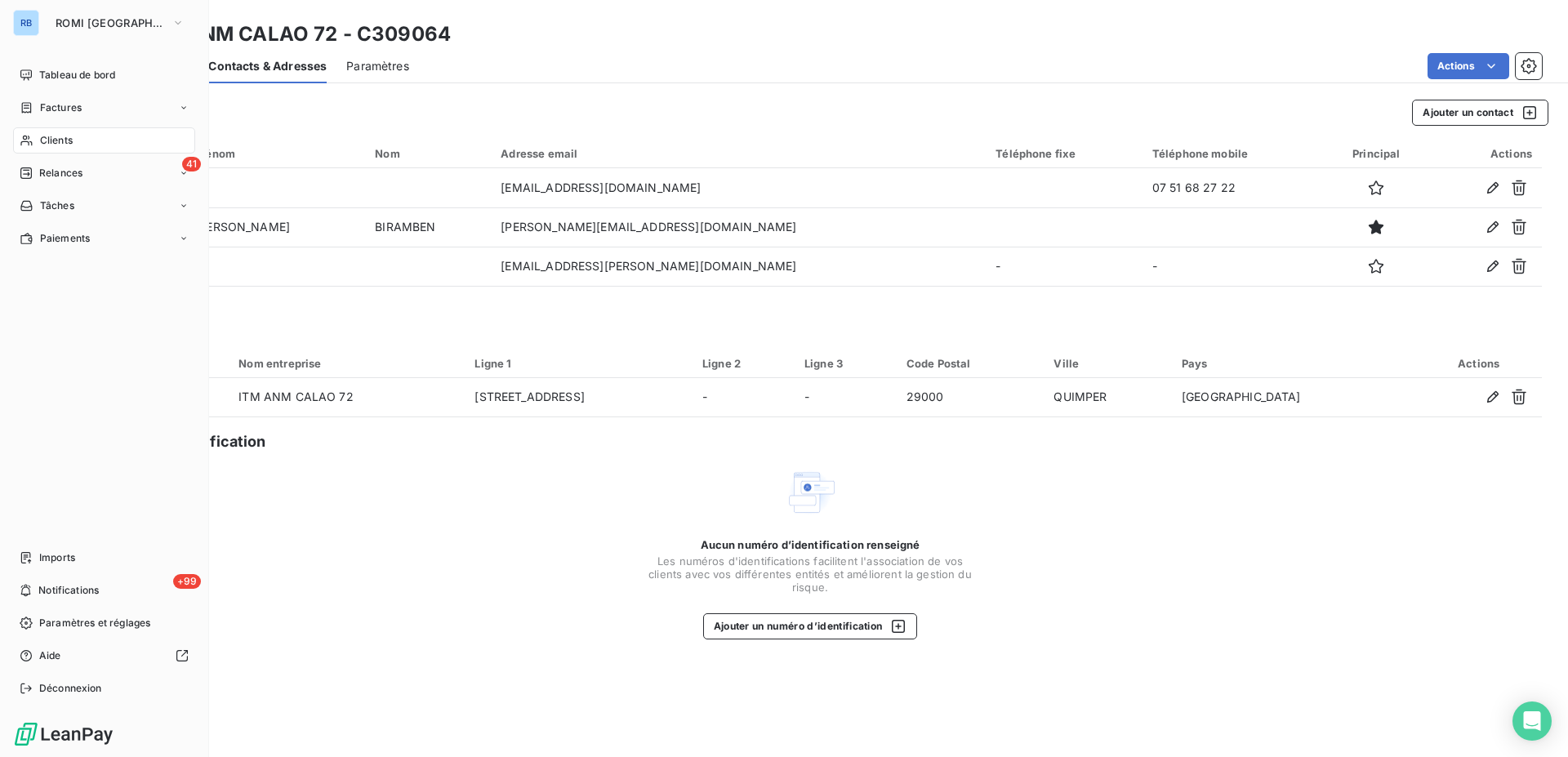
click at [59, 144] on span "Clients" at bounding box center [56, 141] width 33 height 15
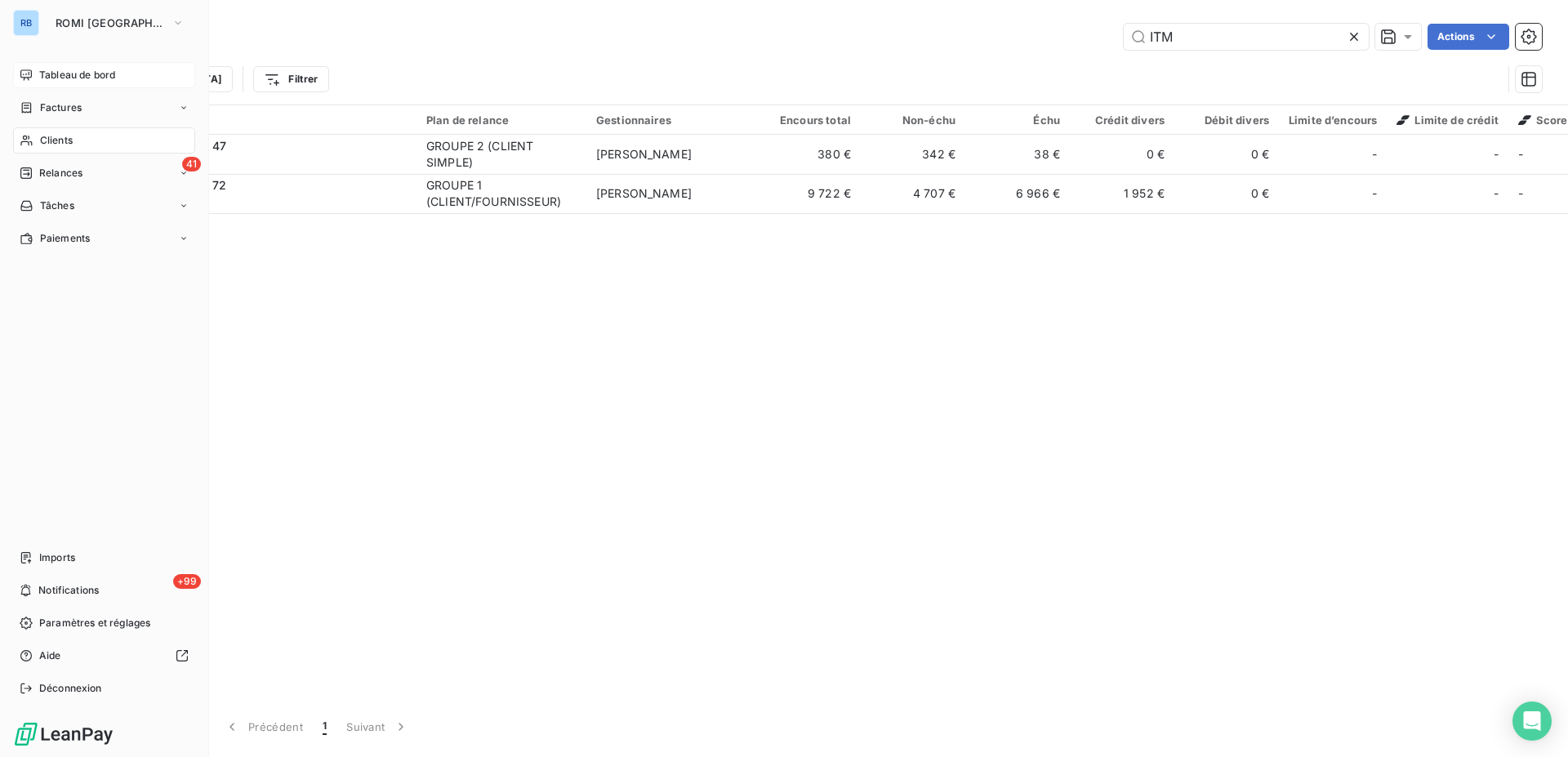
click at [70, 74] on span "Tableau de bord" at bounding box center [77, 75] width 76 height 15
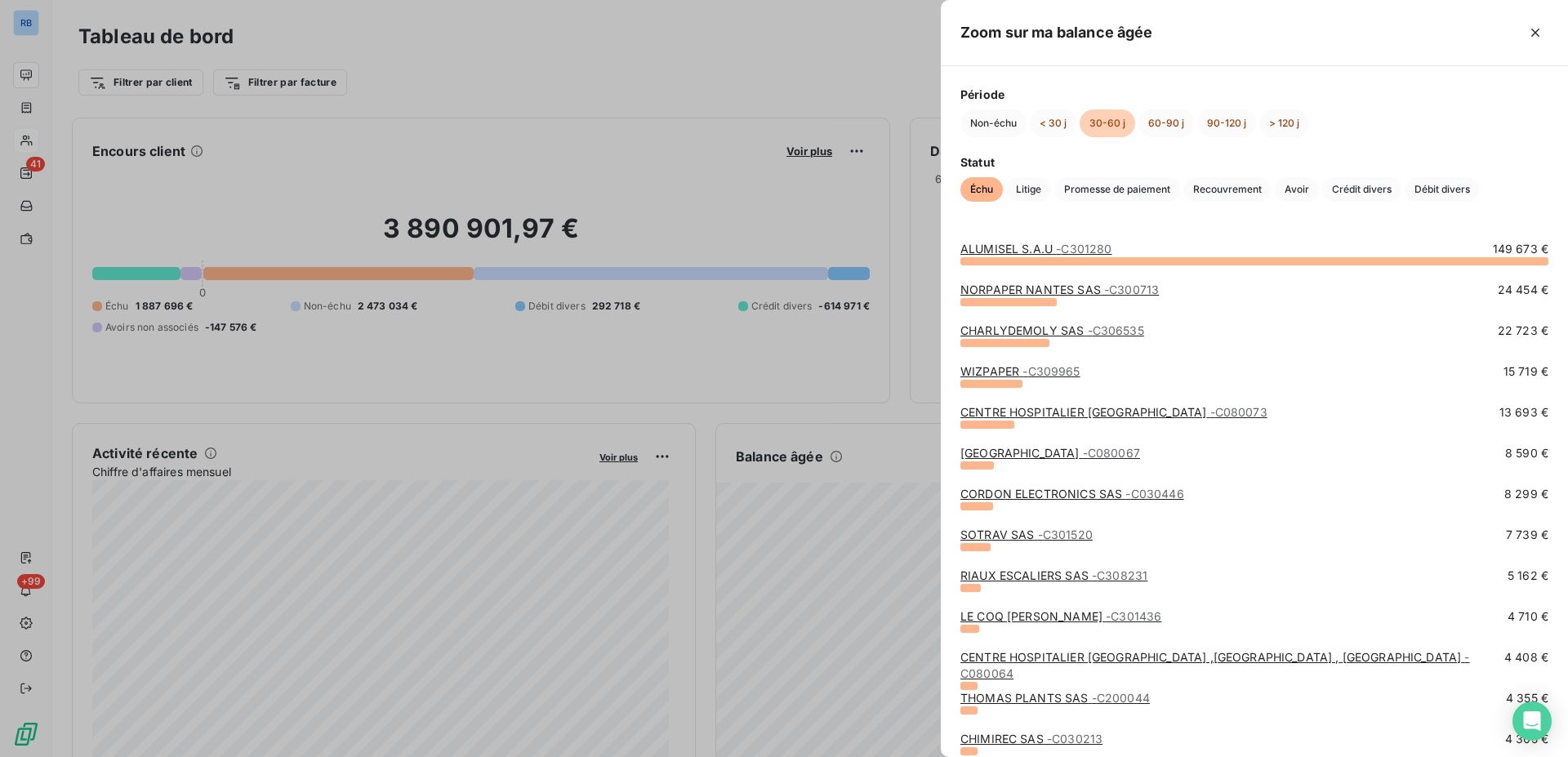
scroll to position [84, 0]
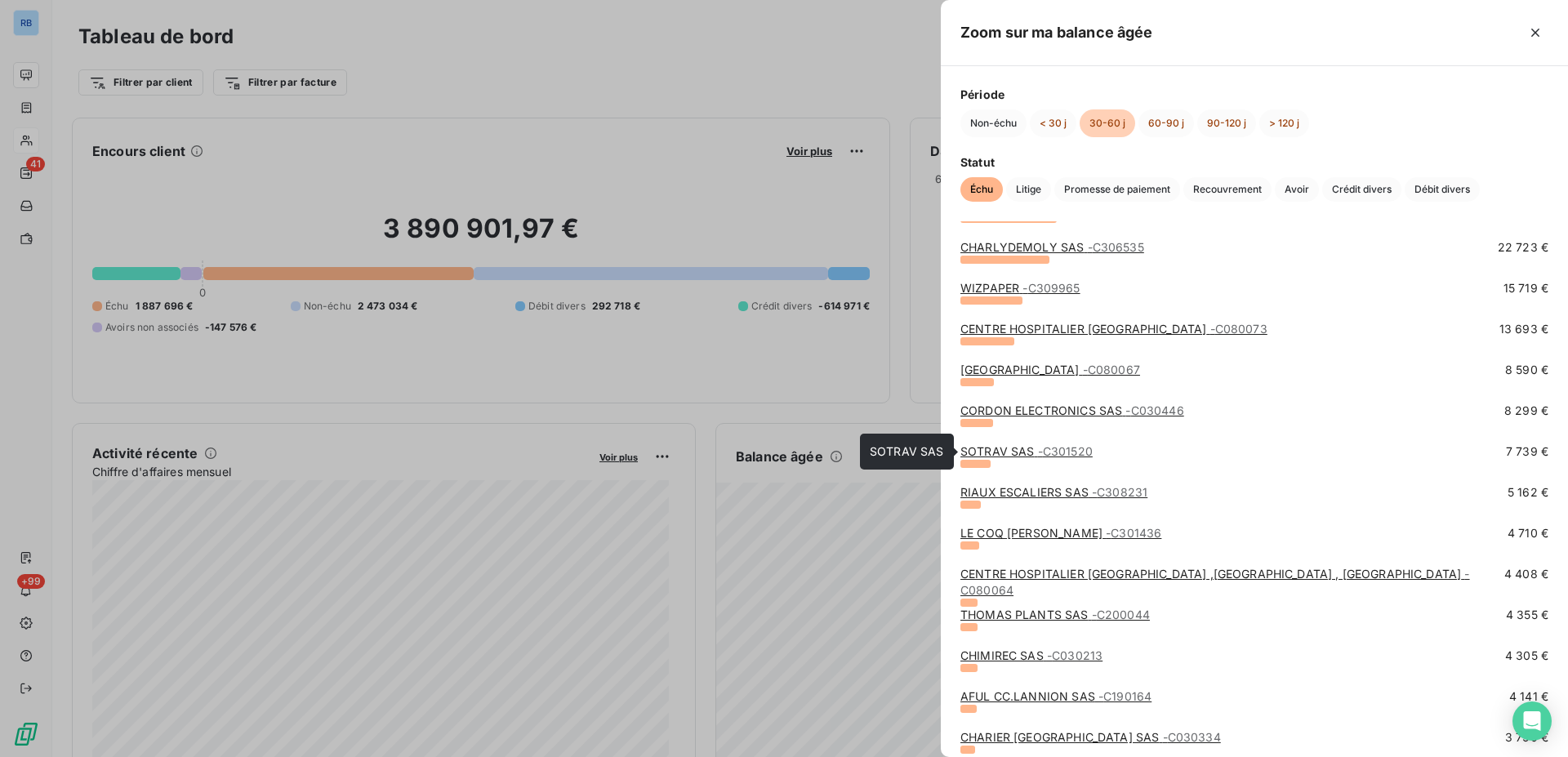
click at [1040, 453] on span "- C301520" at bounding box center [1064, 451] width 54 height 14
